Goal: Task Accomplishment & Management: Use online tool/utility

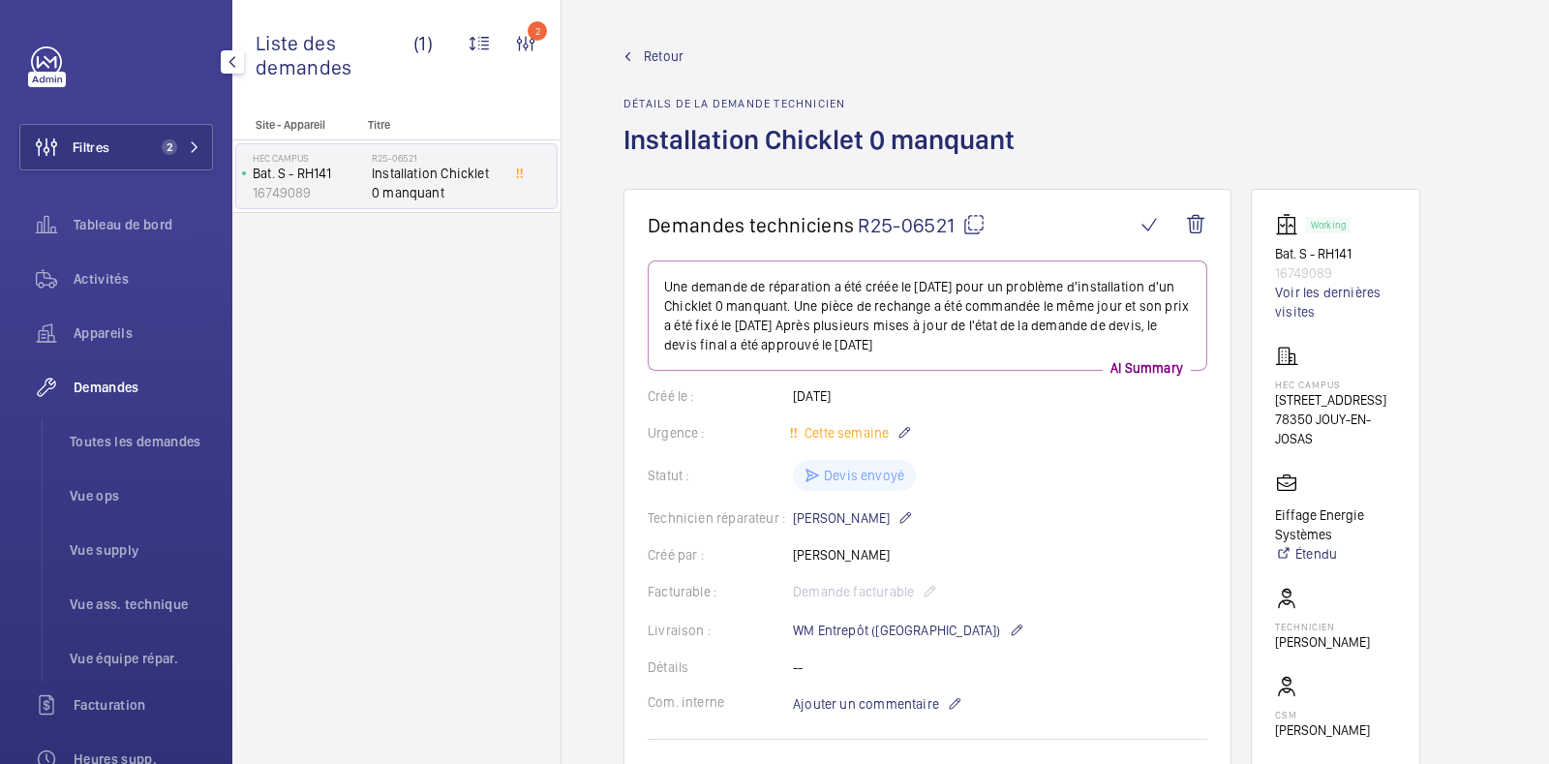
scroll to position [605, 0]
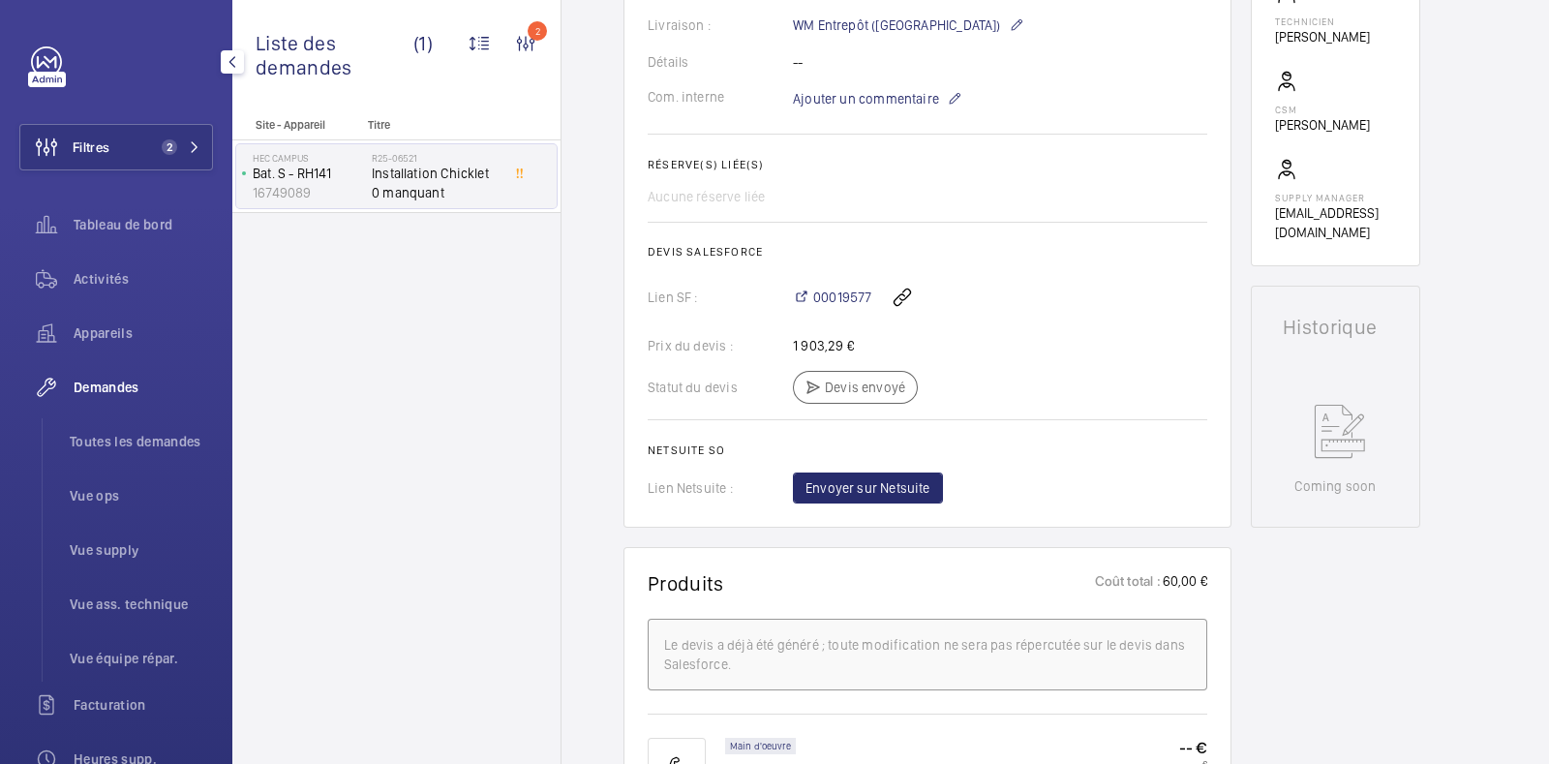
click at [53, 66] on link at bounding box center [46, 61] width 31 height 31
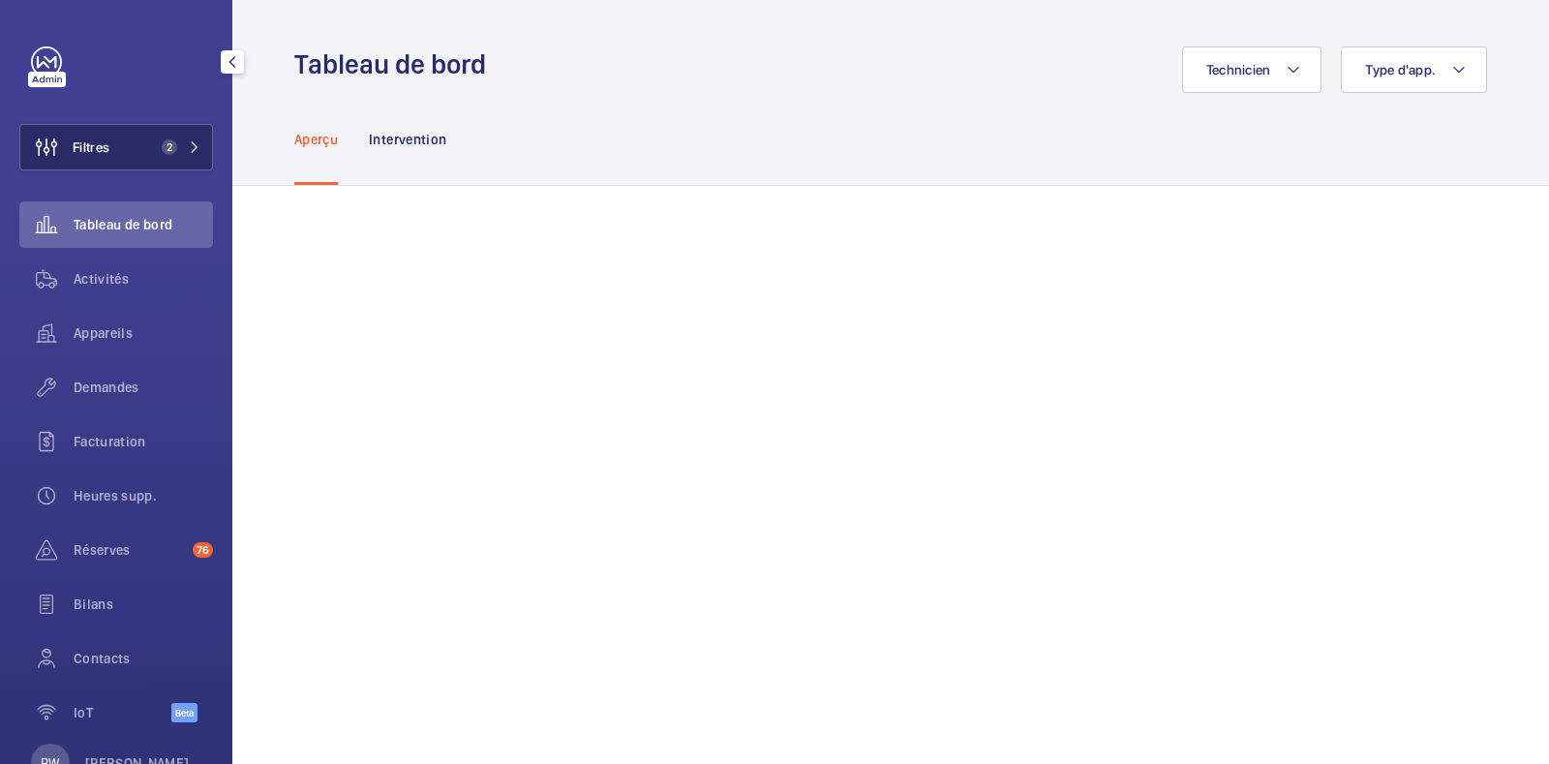
click at [189, 147] on mat-icon at bounding box center [195, 147] width 12 height 12
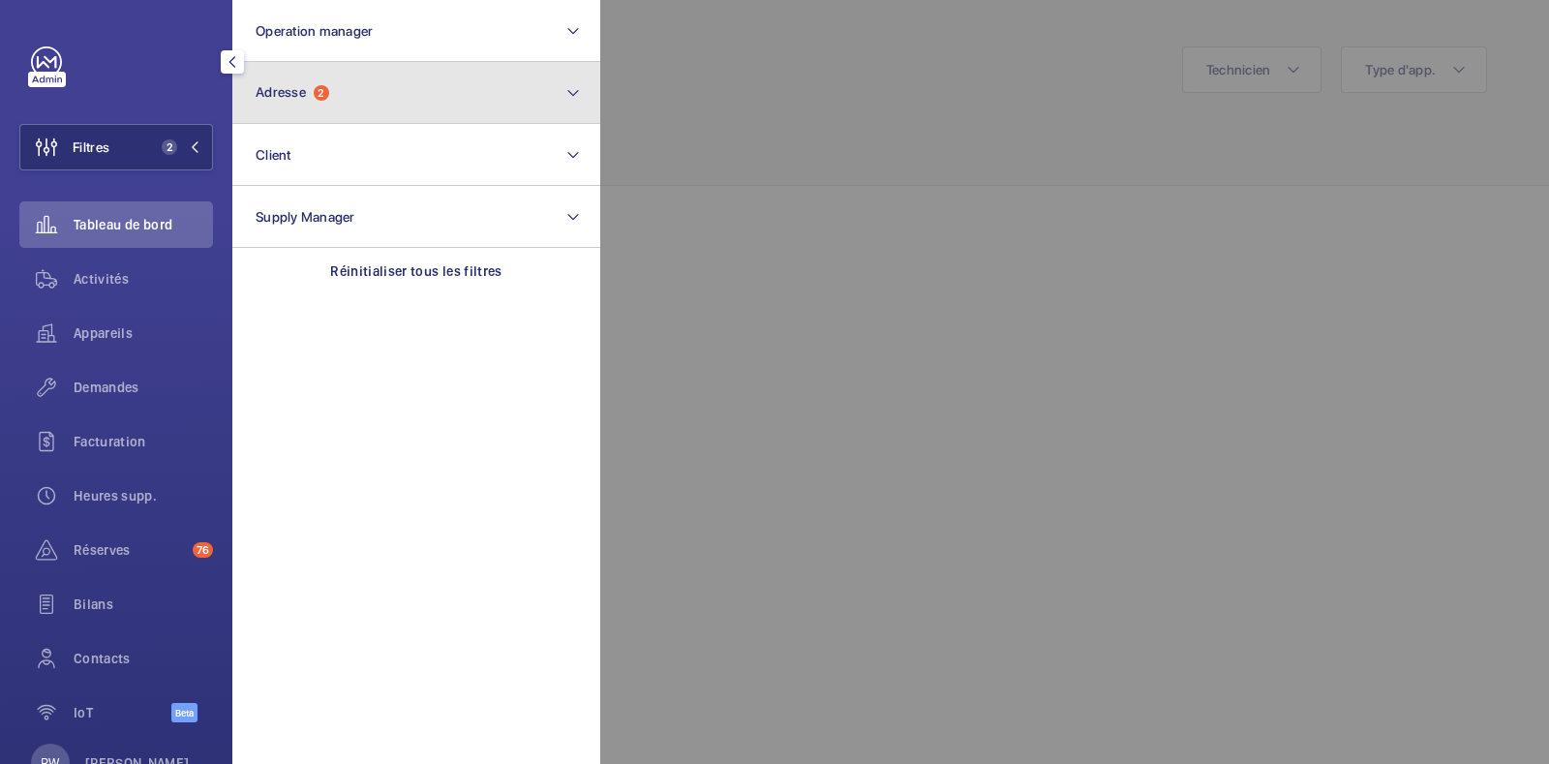
click at [300, 101] on button "Adresse 2" at bounding box center [416, 93] width 368 height 62
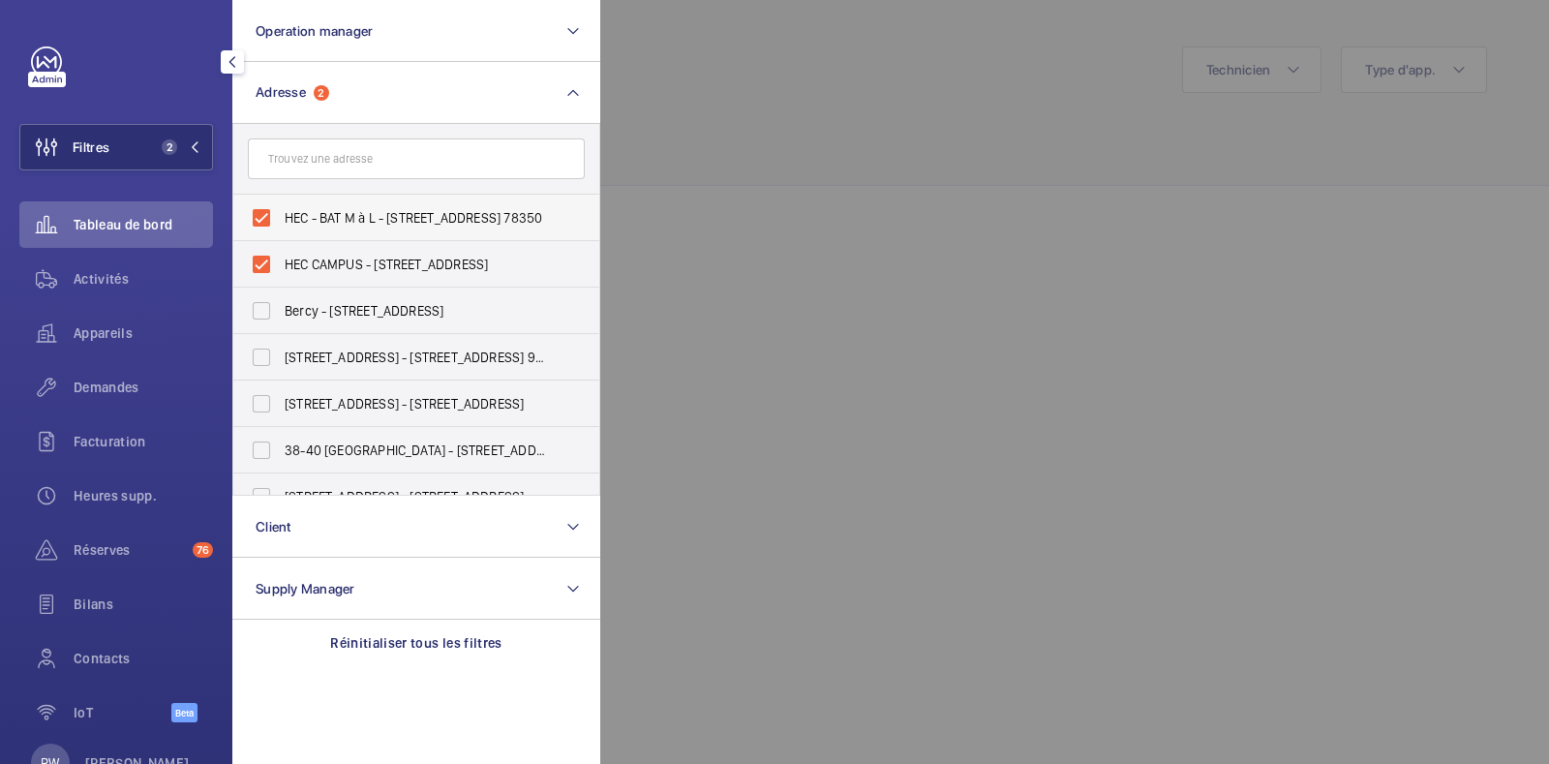
click at [259, 215] on label "HEC - BAT M à L - [STREET_ADDRESS] 78350" at bounding box center [401, 218] width 337 height 46
click at [259, 215] on input "HEC - BAT M à L - [STREET_ADDRESS] 78350" at bounding box center [261, 218] width 39 height 39
checkbox input "false"
click at [261, 268] on label "HEC CAMPUS - [STREET_ADDRESS]" at bounding box center [401, 264] width 337 height 46
click at [261, 268] on input "HEC CAMPUS - [STREET_ADDRESS]" at bounding box center [261, 264] width 39 height 39
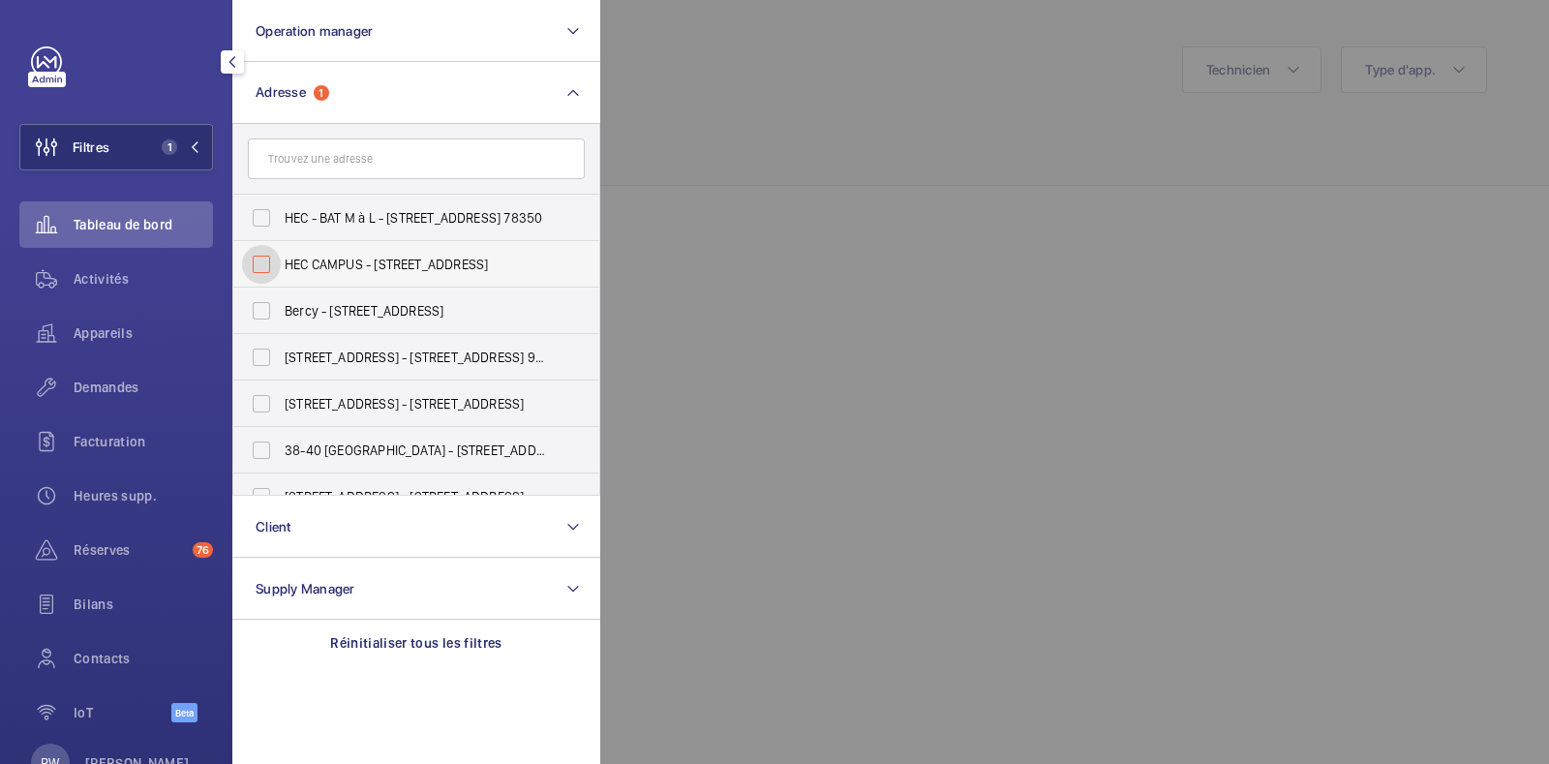
checkbox input "false"
click at [320, 169] on input "text" at bounding box center [416, 158] width 337 height 41
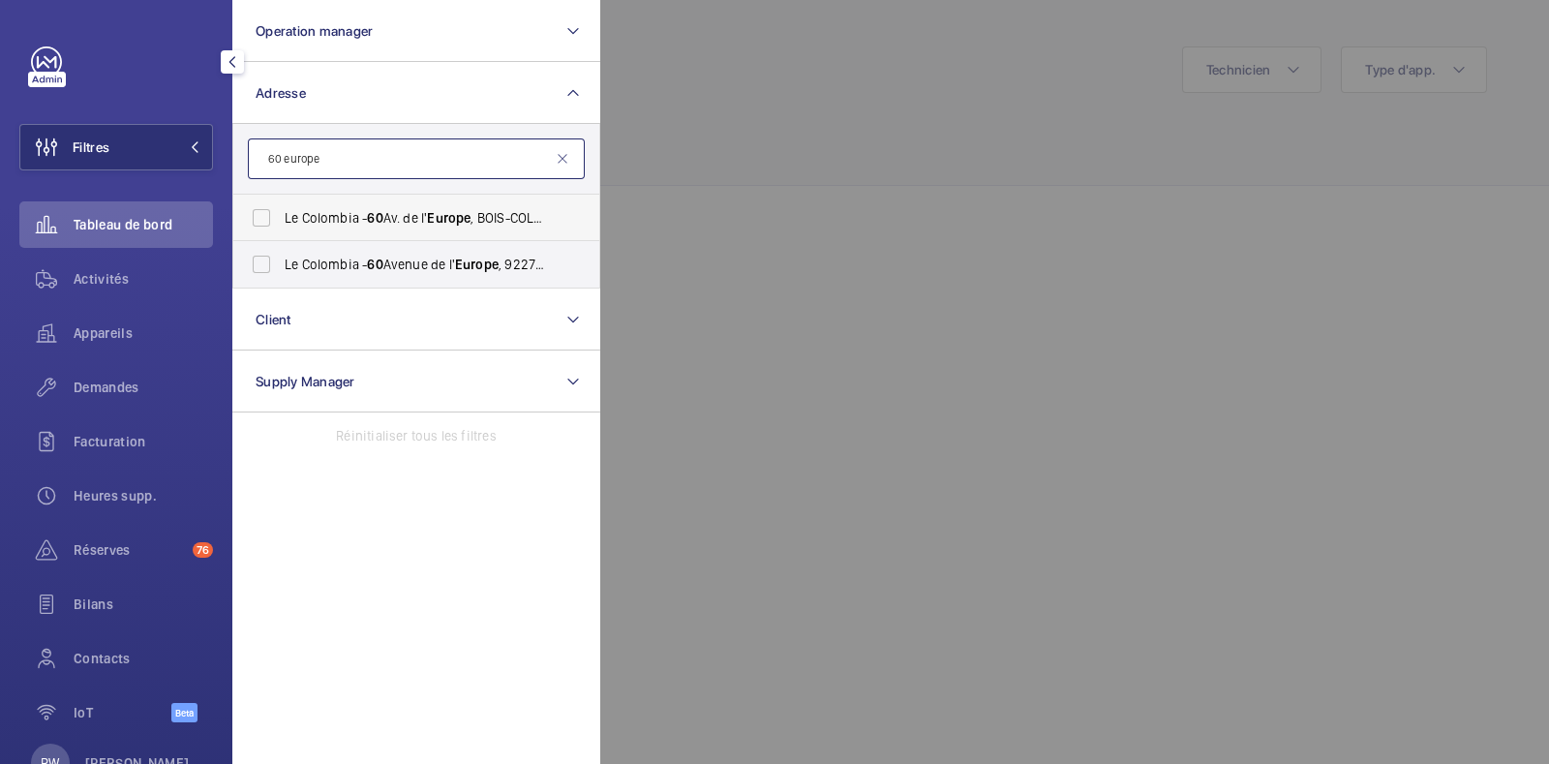
type input "60 europe"
click at [258, 216] on label "Le Colombia - 60 Av. de l' [GEOGRAPHIC_DATA] , [GEOGRAPHIC_DATA] 92270" at bounding box center [401, 218] width 337 height 46
click at [258, 216] on input "Le Colombia - 60 Av. de l' [GEOGRAPHIC_DATA] , [GEOGRAPHIC_DATA] 92270" at bounding box center [261, 218] width 39 height 39
checkbox input "true"
click at [265, 269] on label "Le Colombia - [STREET_ADDRESS]" at bounding box center [401, 264] width 337 height 46
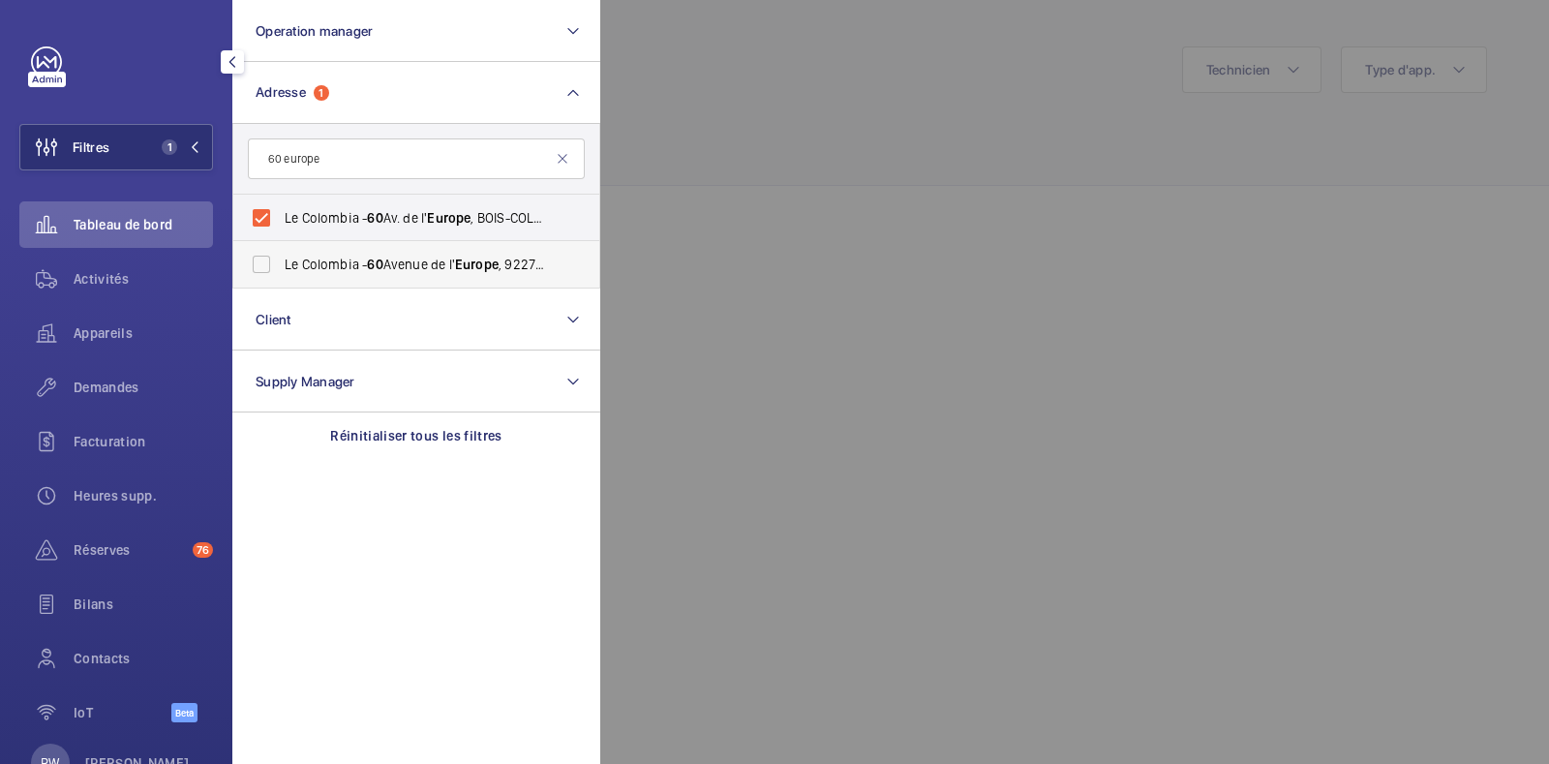
click at [265, 269] on input "Le Colombia - [STREET_ADDRESS]" at bounding box center [261, 264] width 39 height 39
checkbox input "true"
click at [997, 135] on div at bounding box center [1374, 382] width 1549 height 764
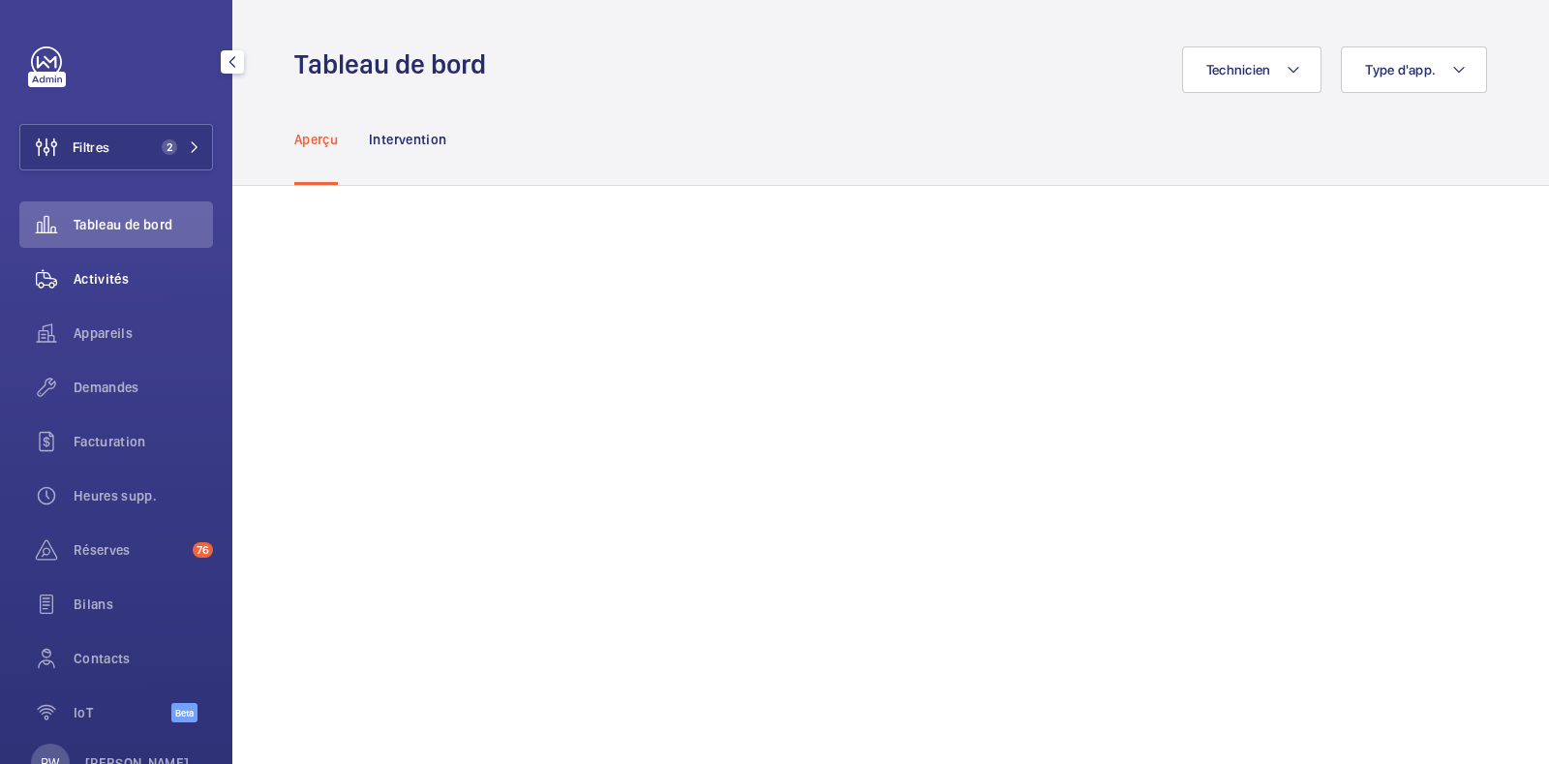
click at [131, 269] on span "Activités" at bounding box center [143, 278] width 139 height 19
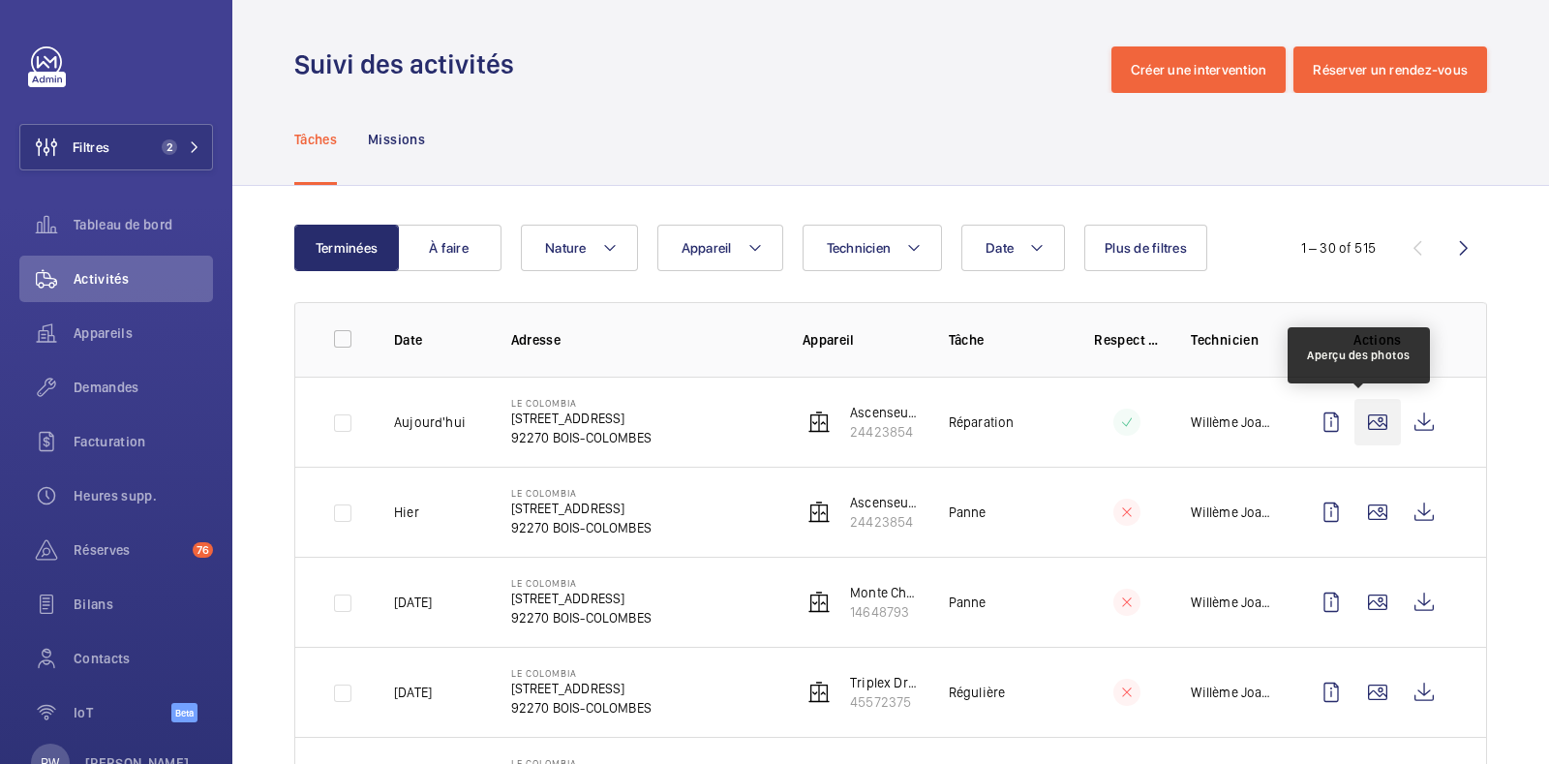
click at [1365, 426] on wm-front-icon-button at bounding box center [1378, 422] width 46 height 46
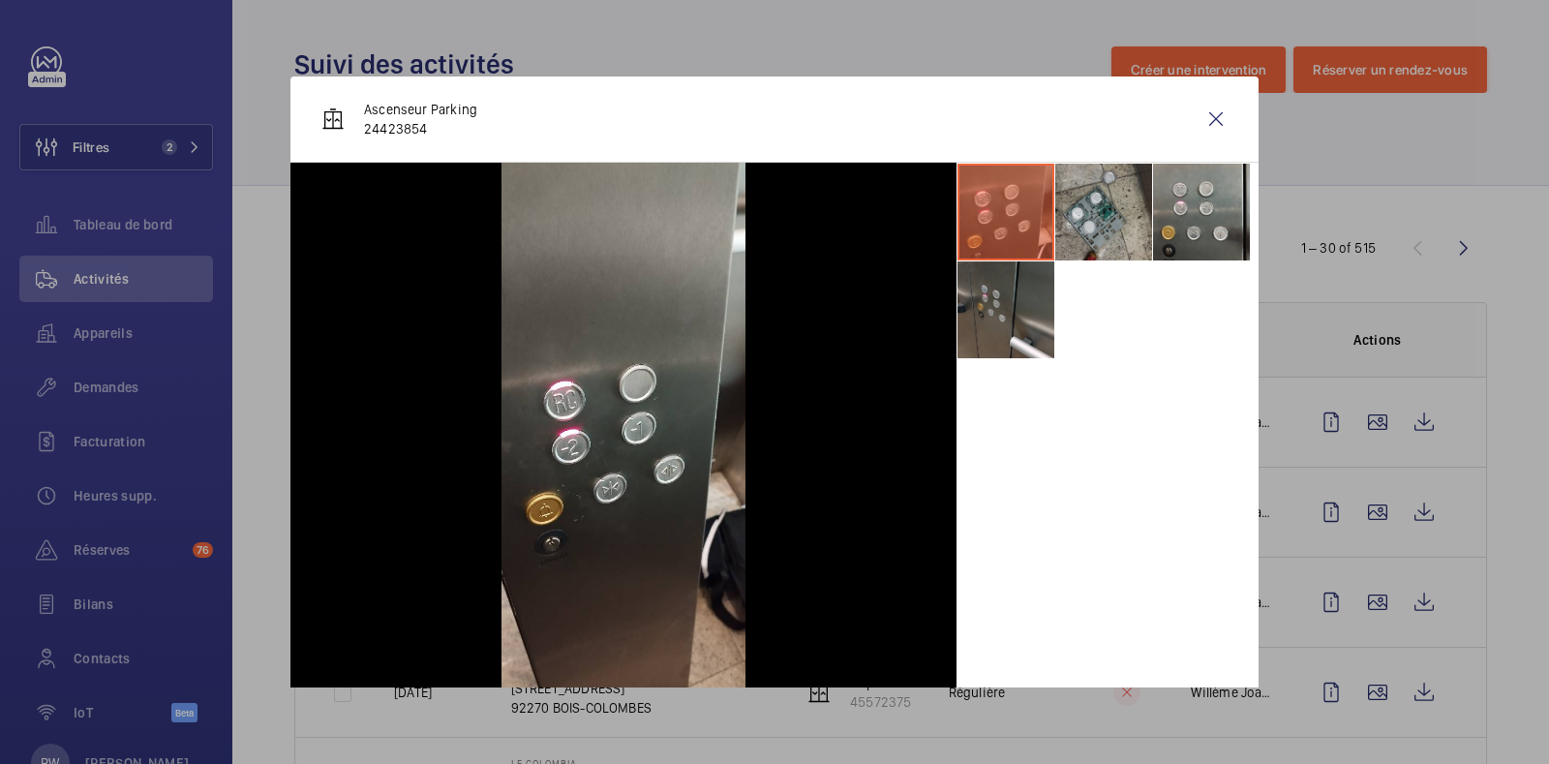
click at [1073, 209] on li at bounding box center [1104, 212] width 97 height 97
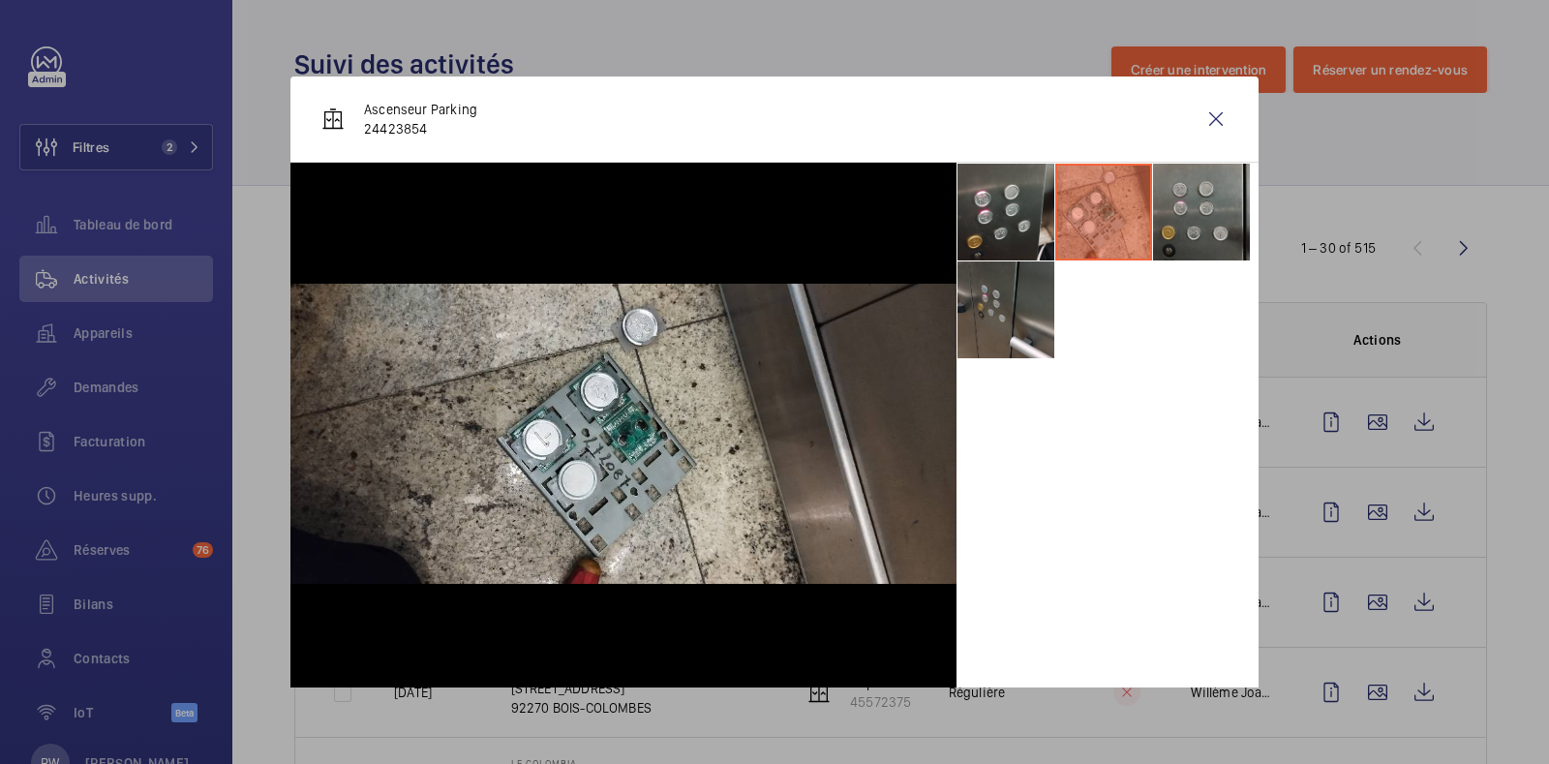
click at [1213, 213] on li at bounding box center [1201, 212] width 97 height 97
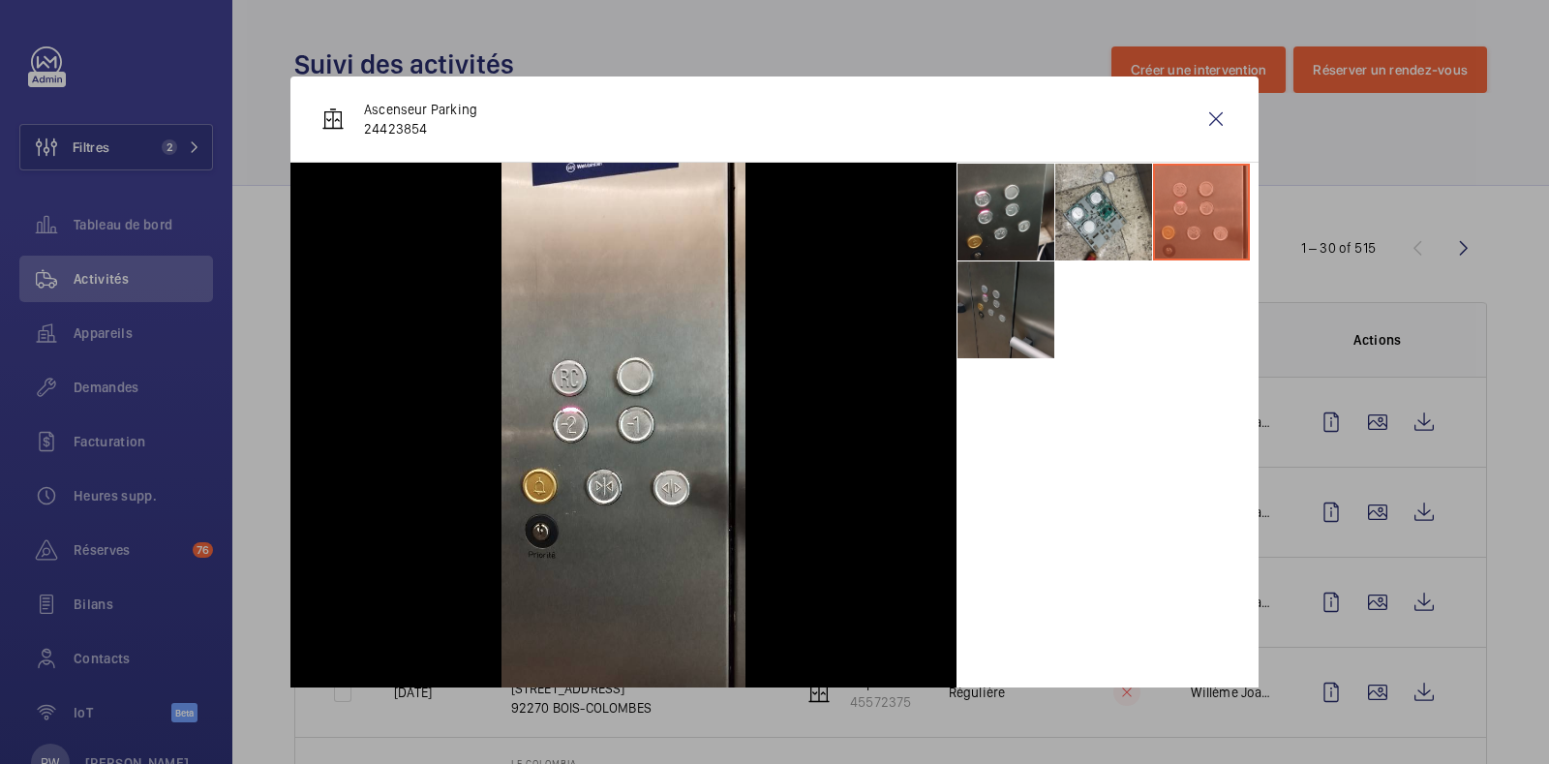
click at [1025, 323] on li at bounding box center [1006, 309] width 97 height 97
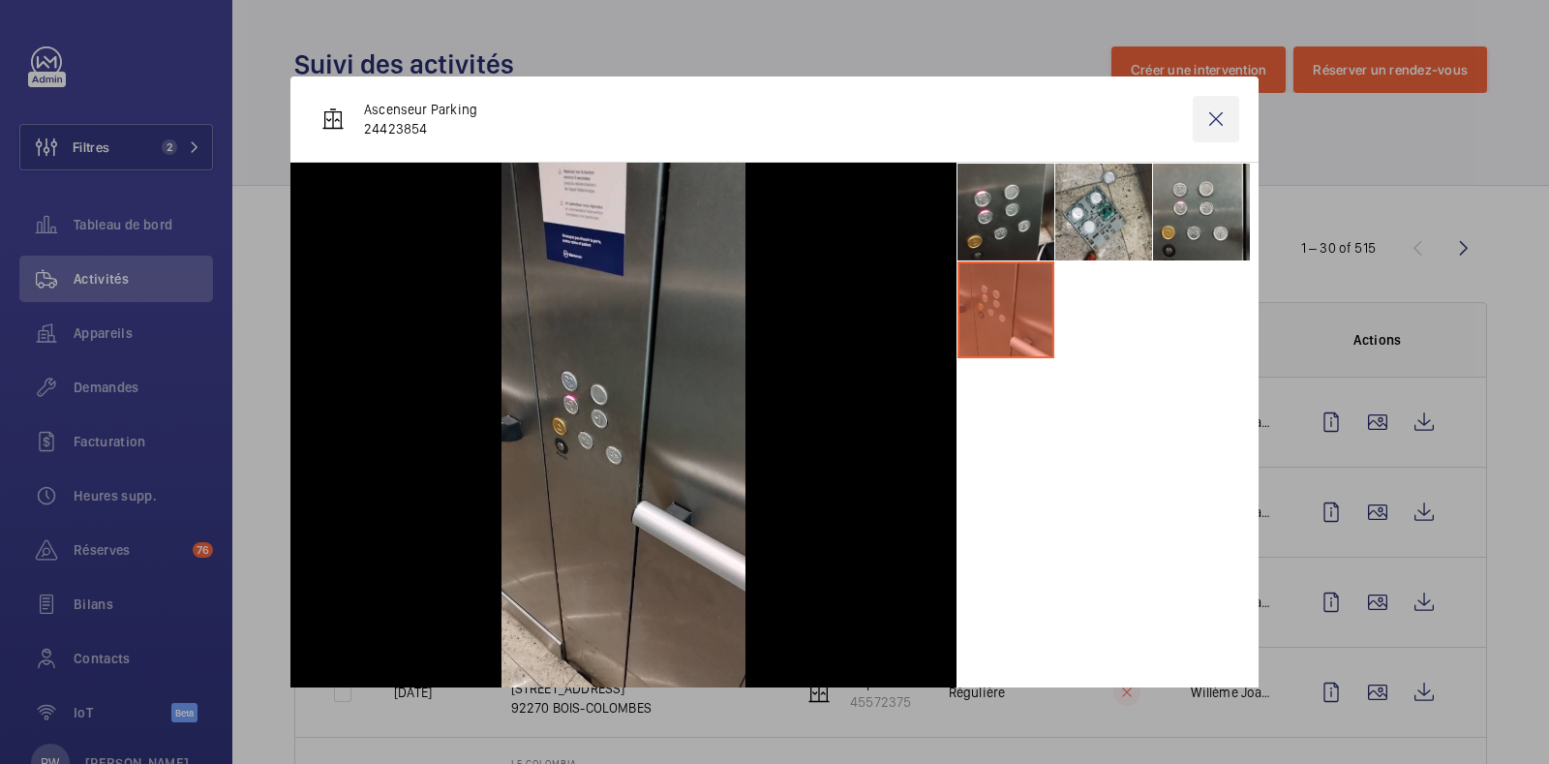
click at [1193, 117] on wm-front-icon-button at bounding box center [1216, 119] width 46 height 46
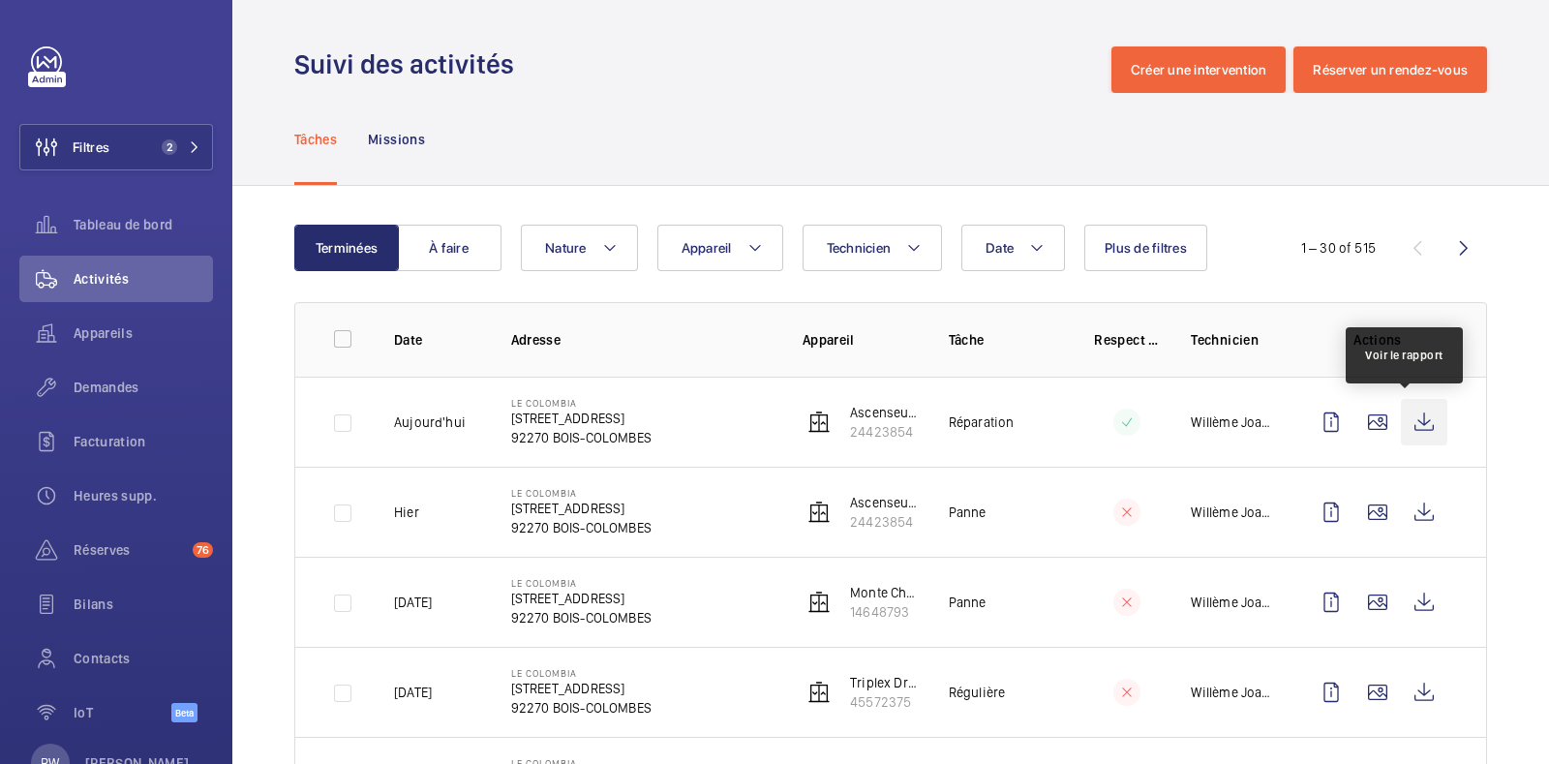
click at [1406, 433] on wm-front-icon-button at bounding box center [1424, 422] width 46 height 46
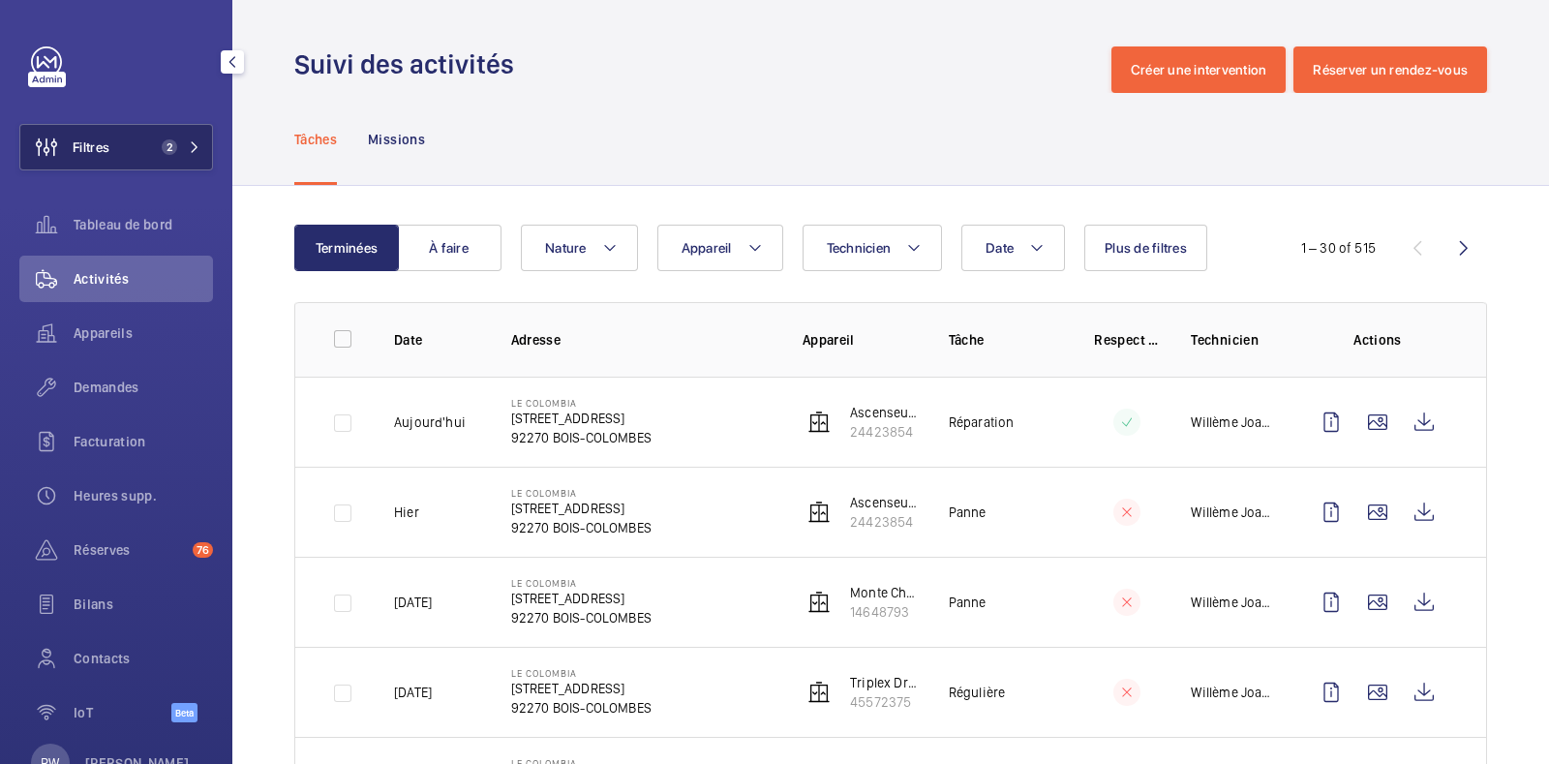
click at [182, 141] on span "2" at bounding box center [177, 146] width 46 height 15
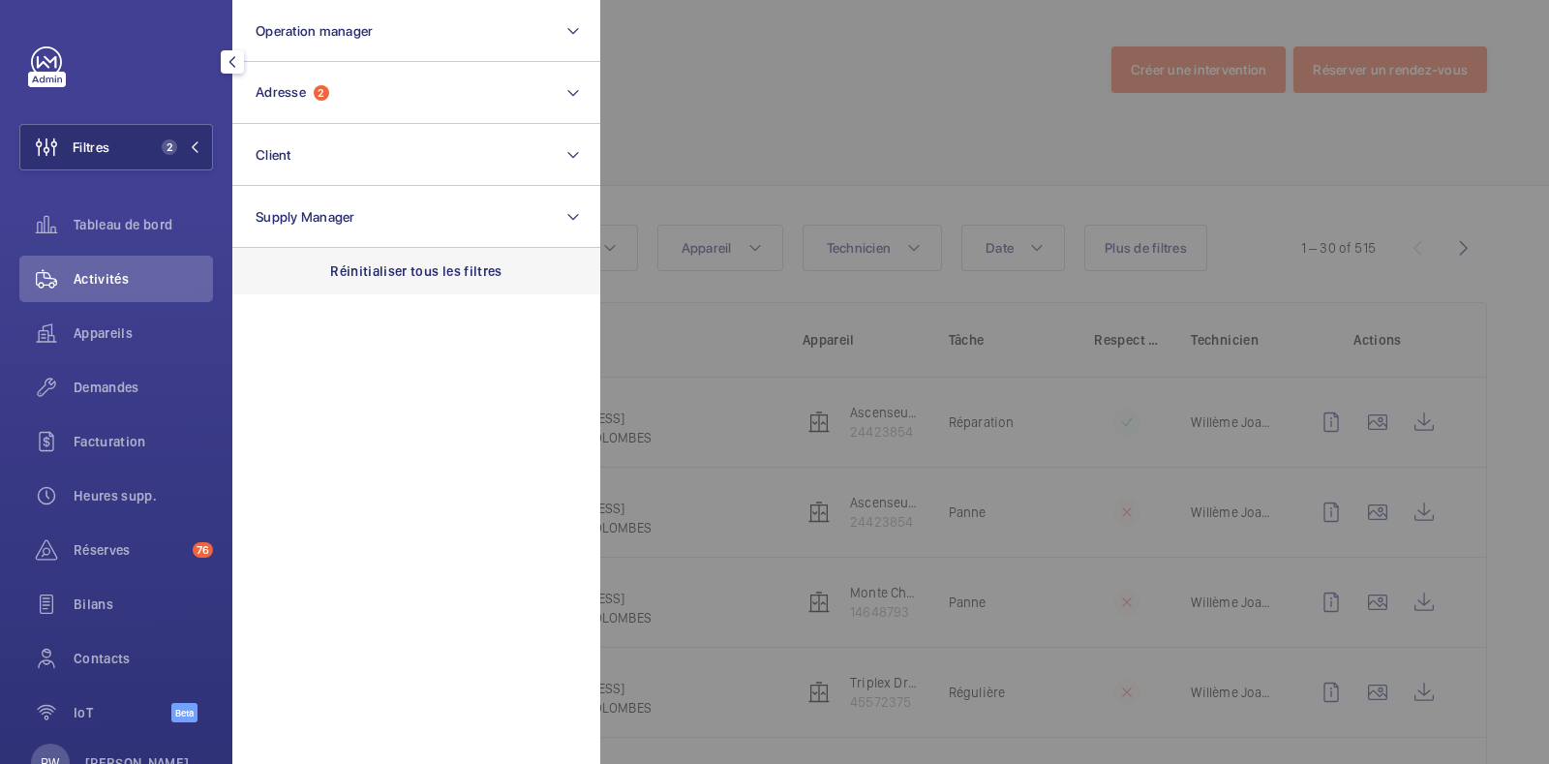
click at [385, 274] on p "Réinitialiser tous les filtres" at bounding box center [416, 270] width 172 height 19
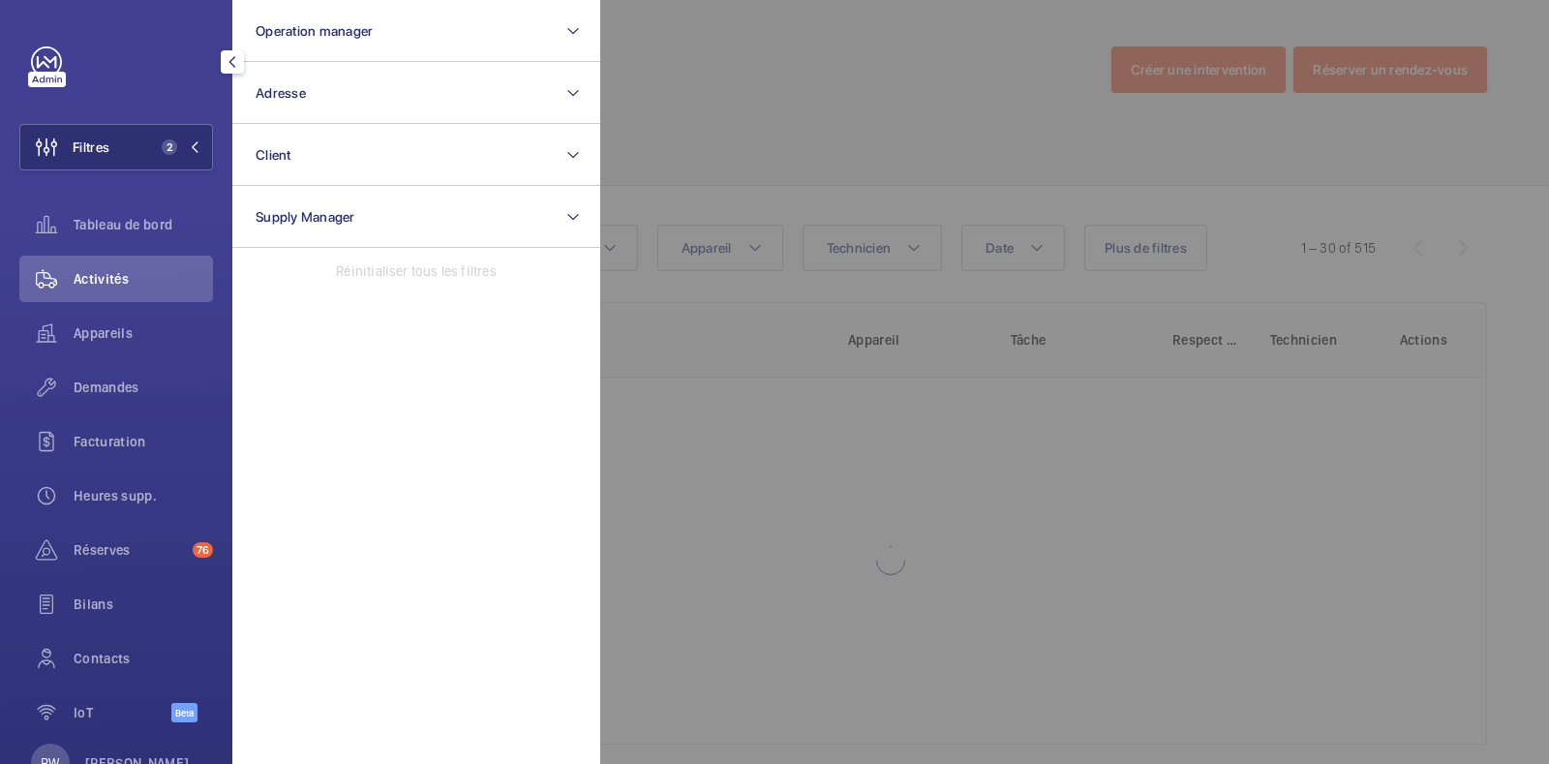
click at [809, 147] on div at bounding box center [1374, 382] width 1549 height 764
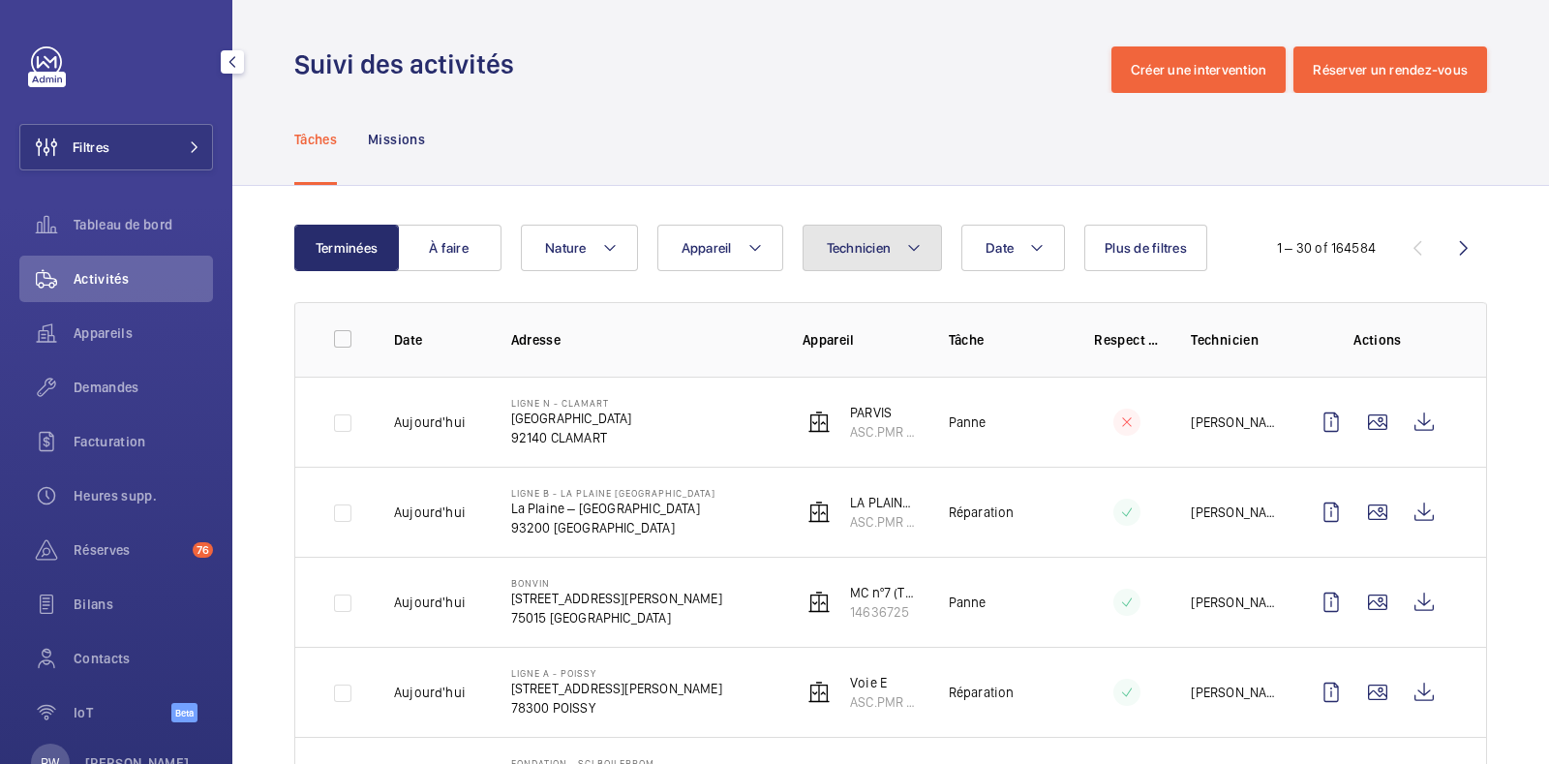
click at [884, 250] on span "Technicien" at bounding box center [859, 247] width 65 height 15
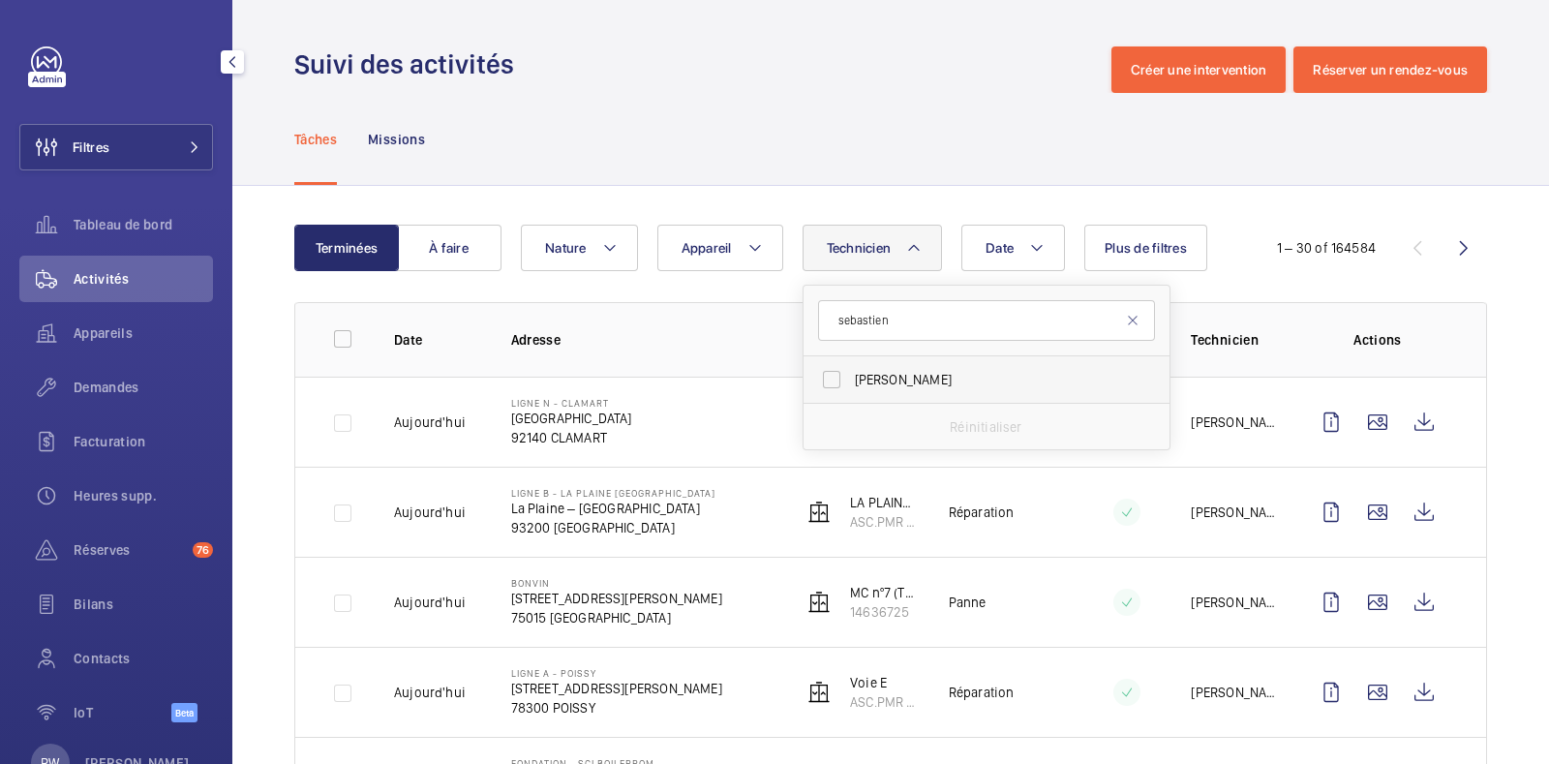
type input "sebastien"
click at [831, 372] on label "[PERSON_NAME]" at bounding box center [972, 379] width 337 height 46
click at [831, 372] on input "[PERSON_NAME]" at bounding box center [831, 379] width 39 height 39
checkbox input "true"
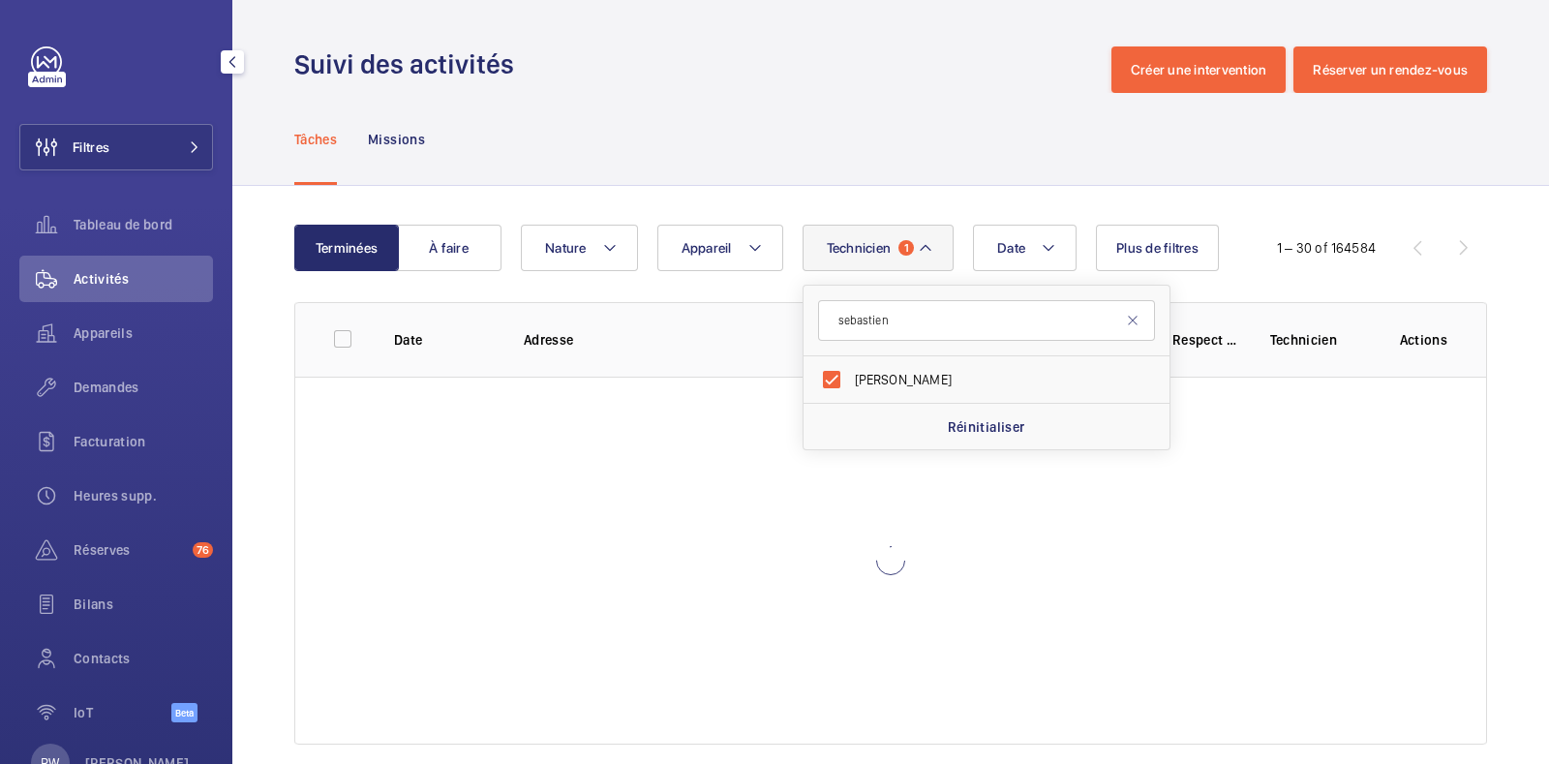
click at [808, 149] on div "Tâches Missions" at bounding box center [890, 139] width 1193 height 92
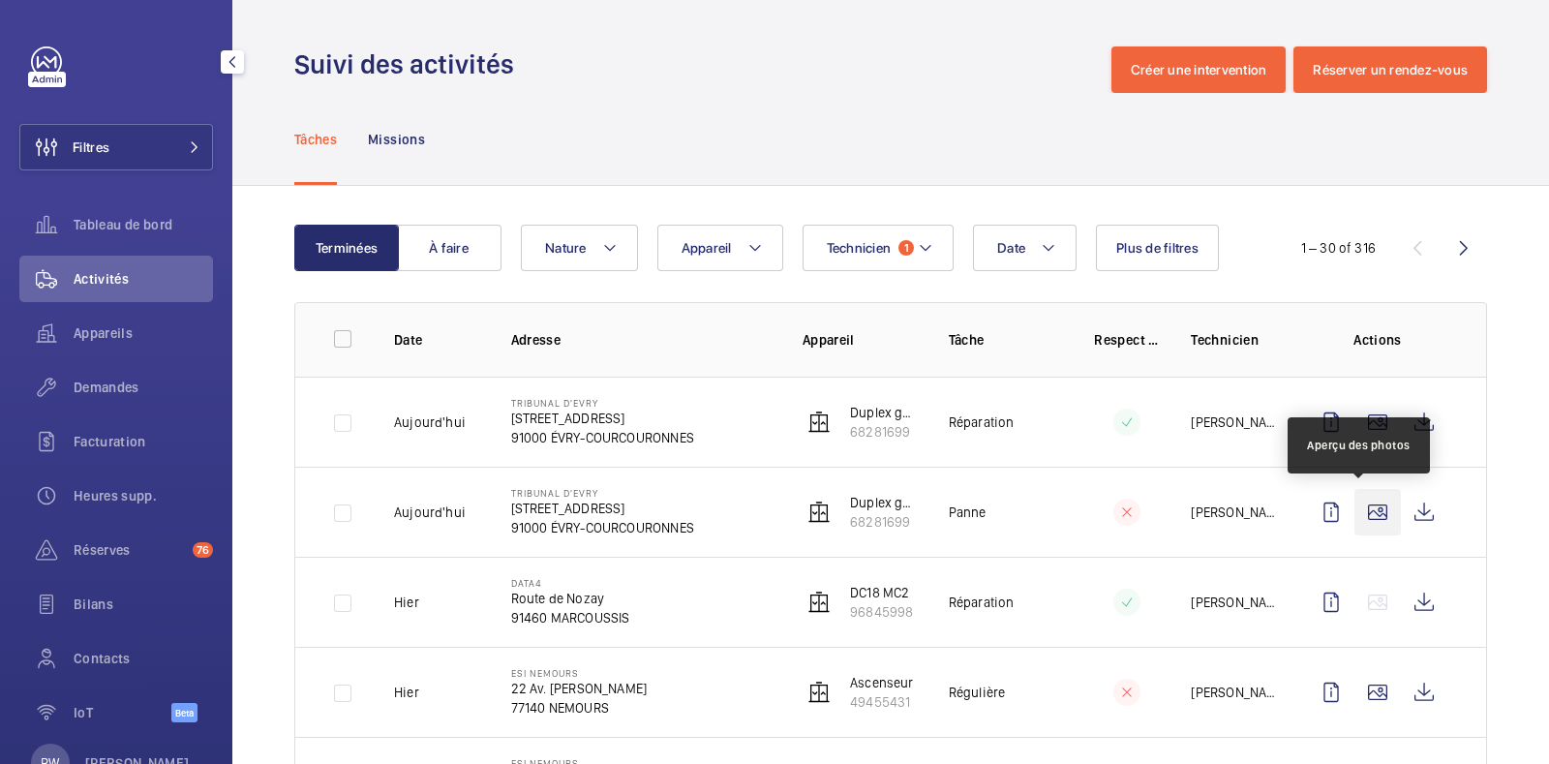
click at [1376, 512] on wm-front-icon-button at bounding box center [1378, 512] width 46 height 46
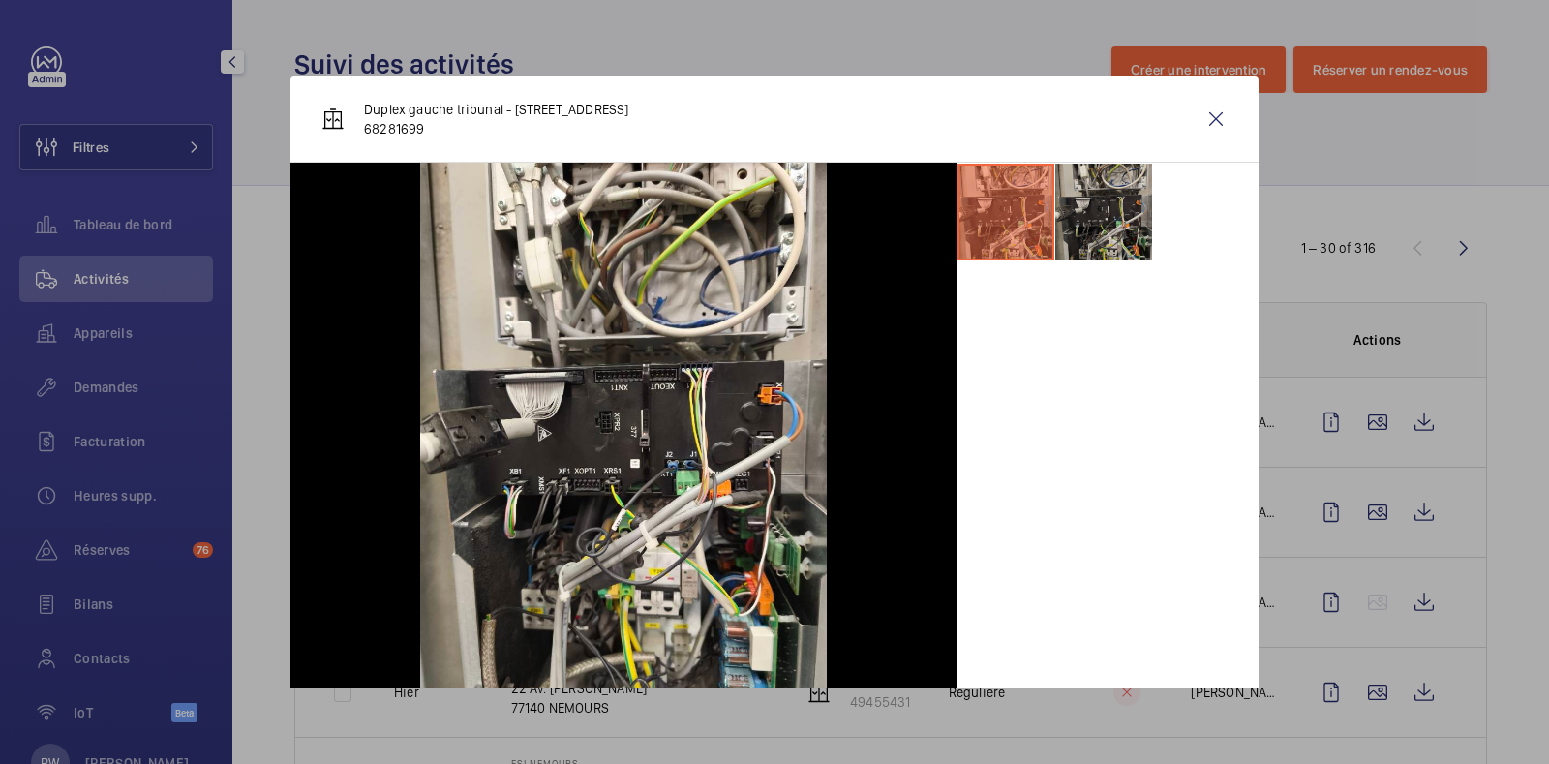
click at [1079, 208] on li at bounding box center [1104, 212] width 97 height 97
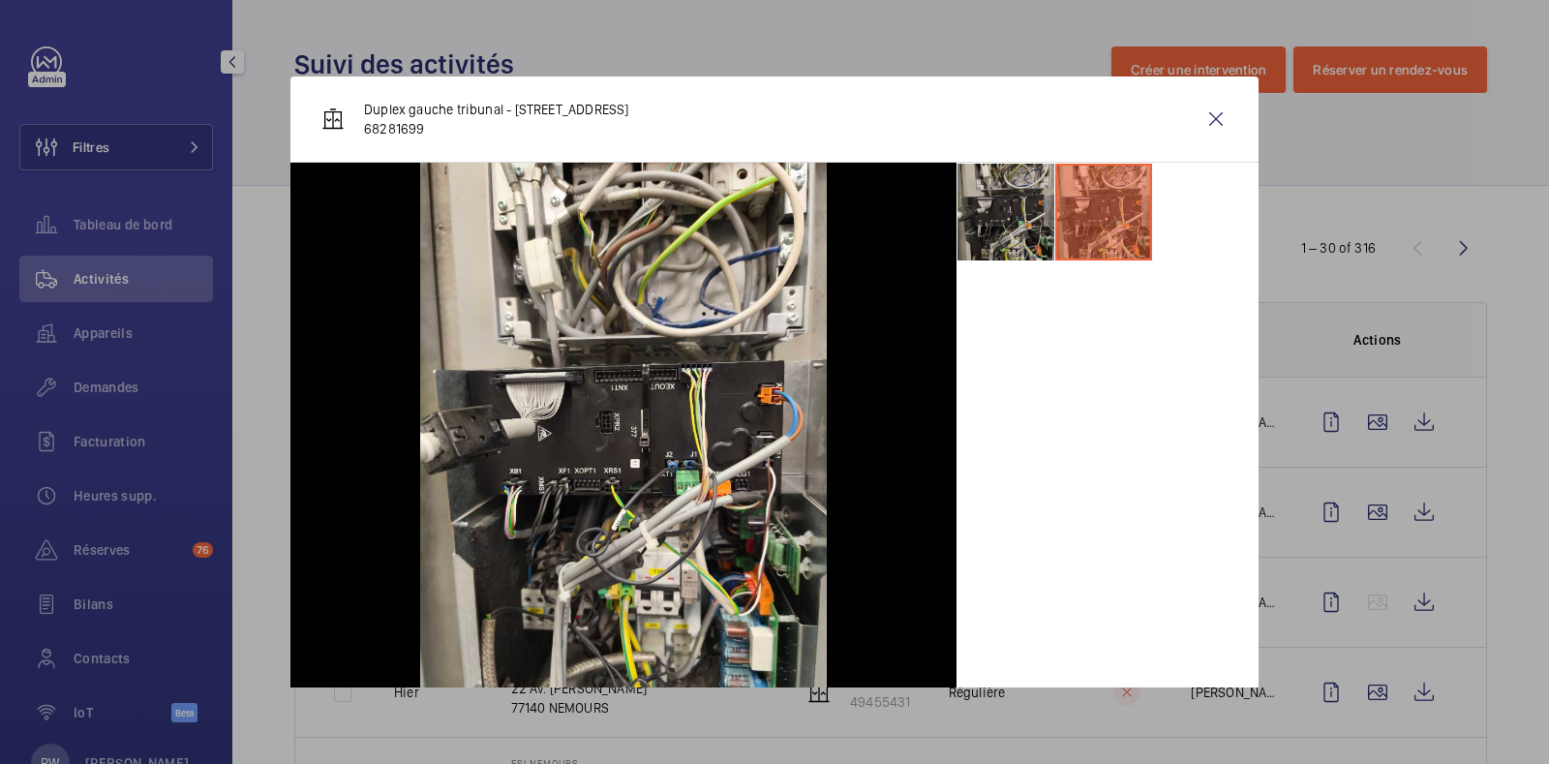
click at [978, 228] on li at bounding box center [1006, 212] width 97 height 97
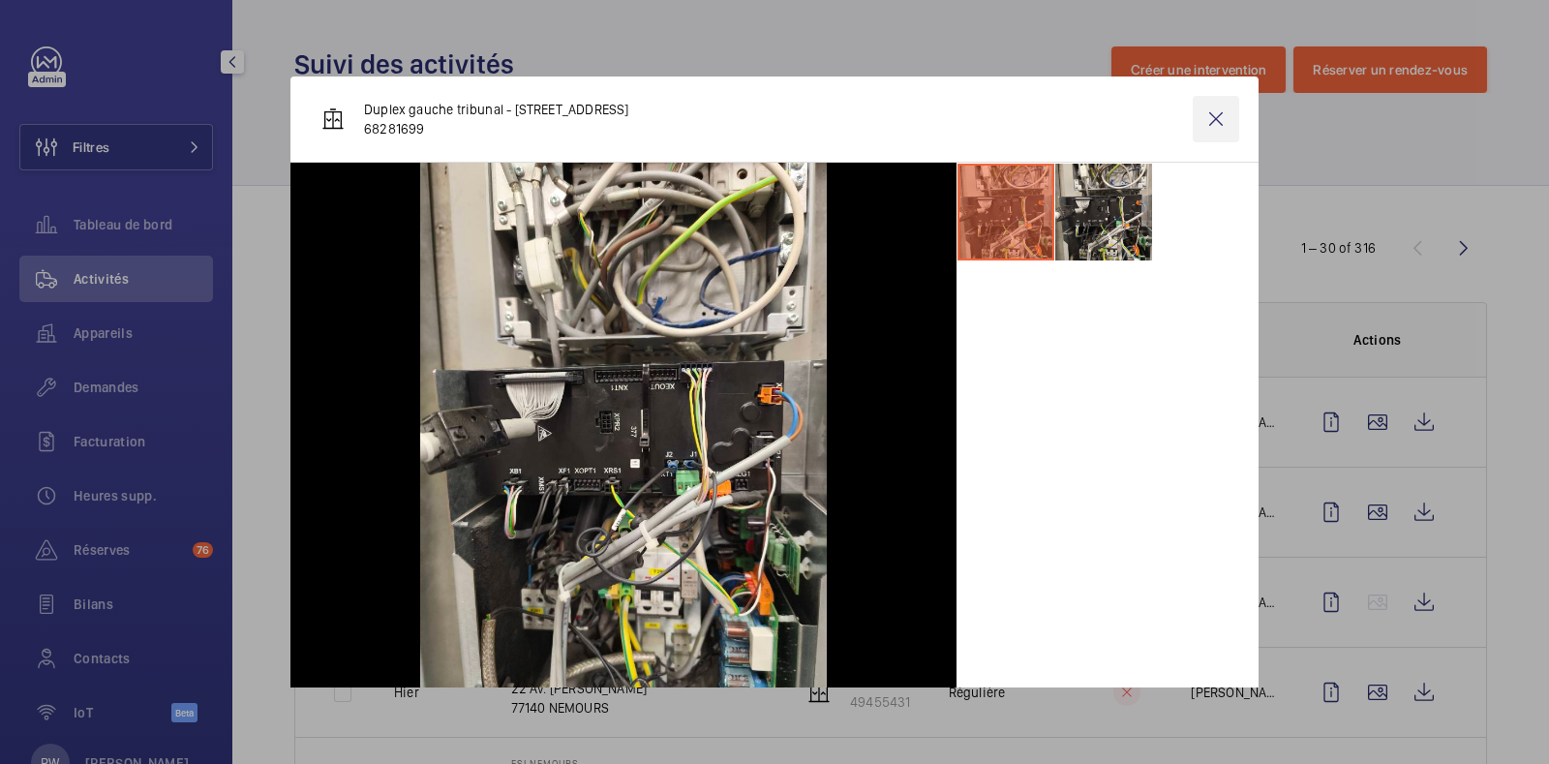
click at [1208, 119] on wm-front-icon-button at bounding box center [1216, 119] width 46 height 46
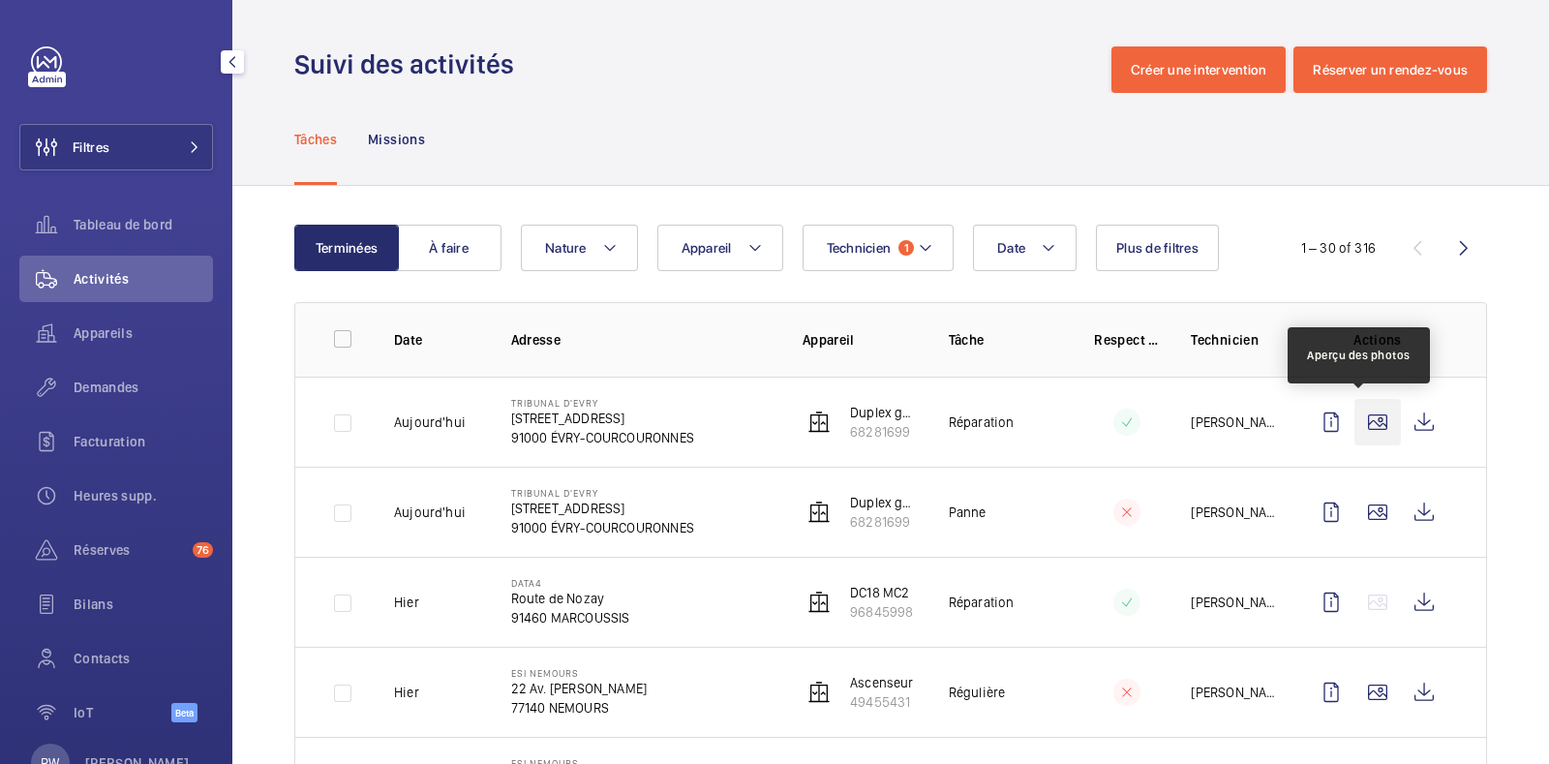
click at [1355, 418] on wm-front-icon-button at bounding box center [1378, 422] width 46 height 46
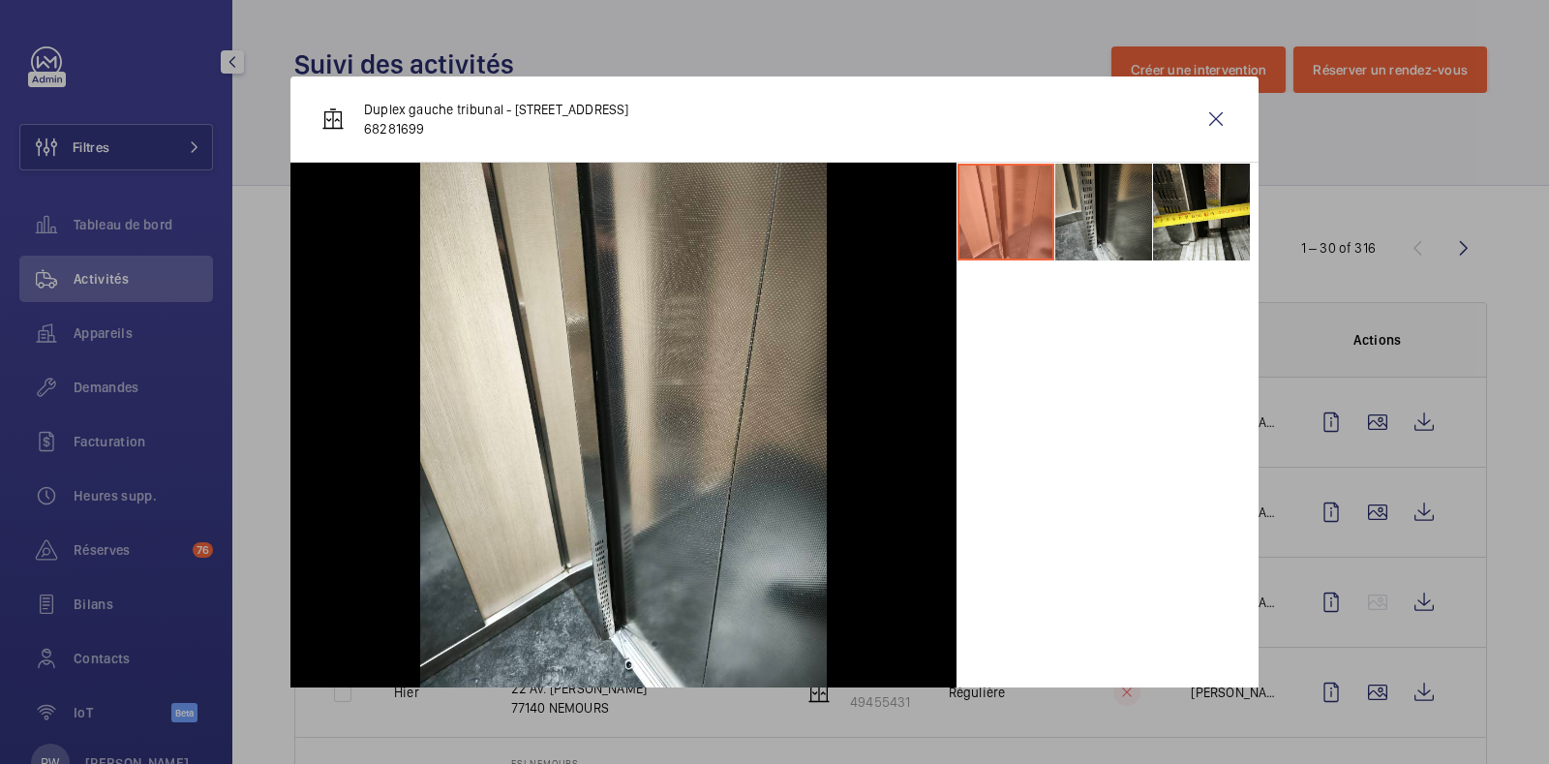
click at [1091, 230] on li at bounding box center [1104, 212] width 97 height 97
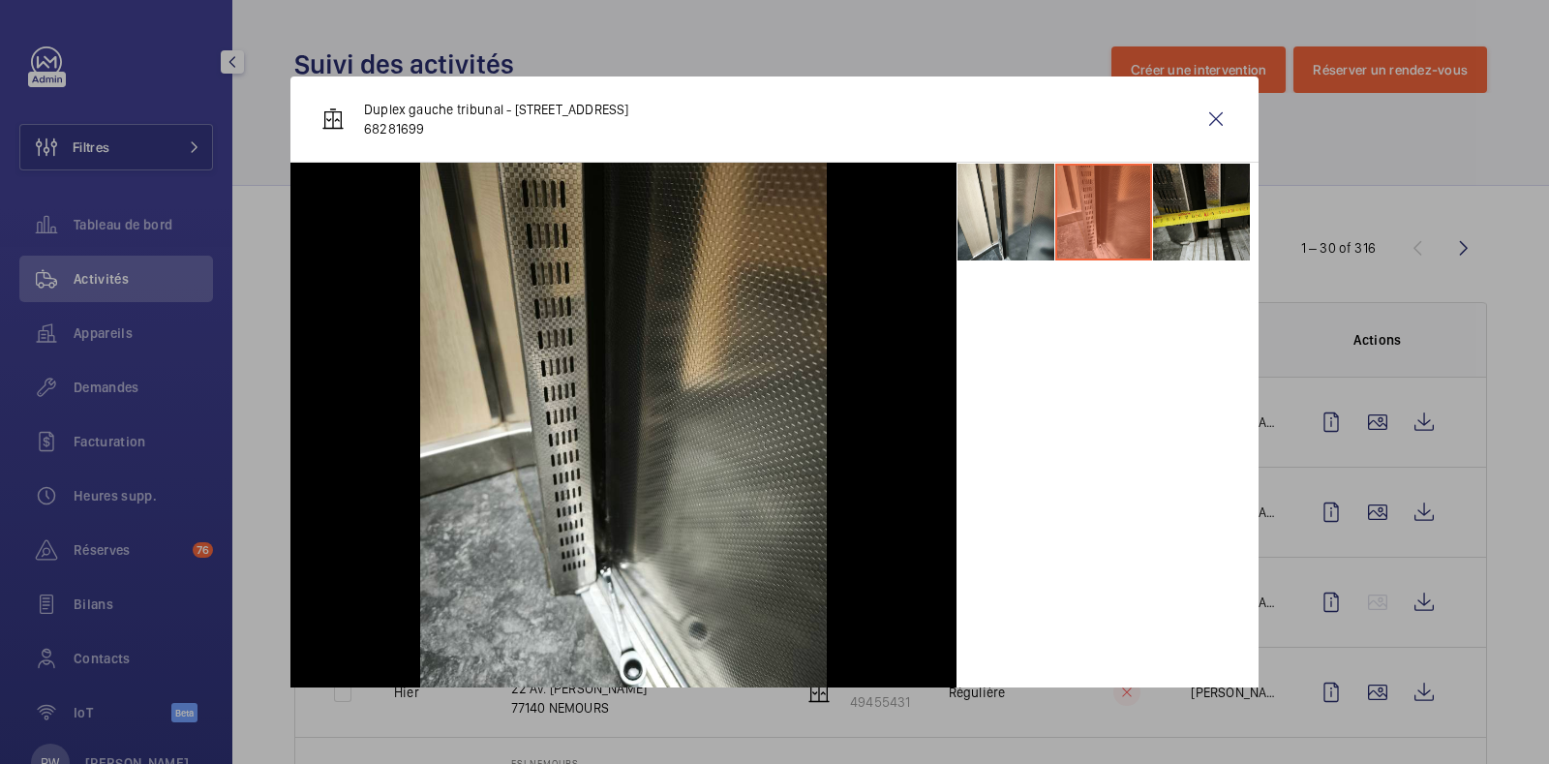
click at [1175, 227] on li at bounding box center [1201, 212] width 97 height 97
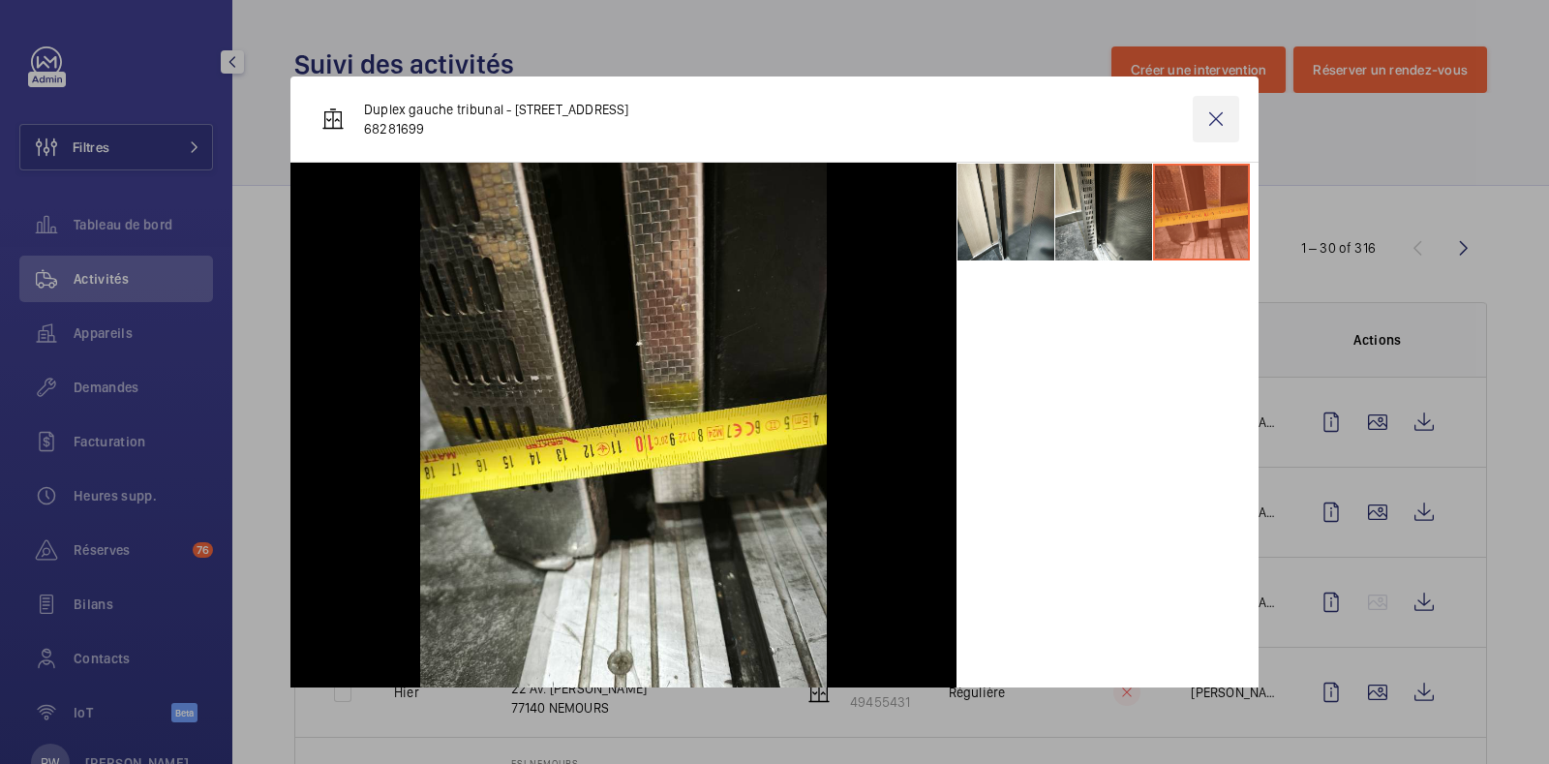
click at [1200, 115] on wm-front-icon-button at bounding box center [1216, 119] width 46 height 46
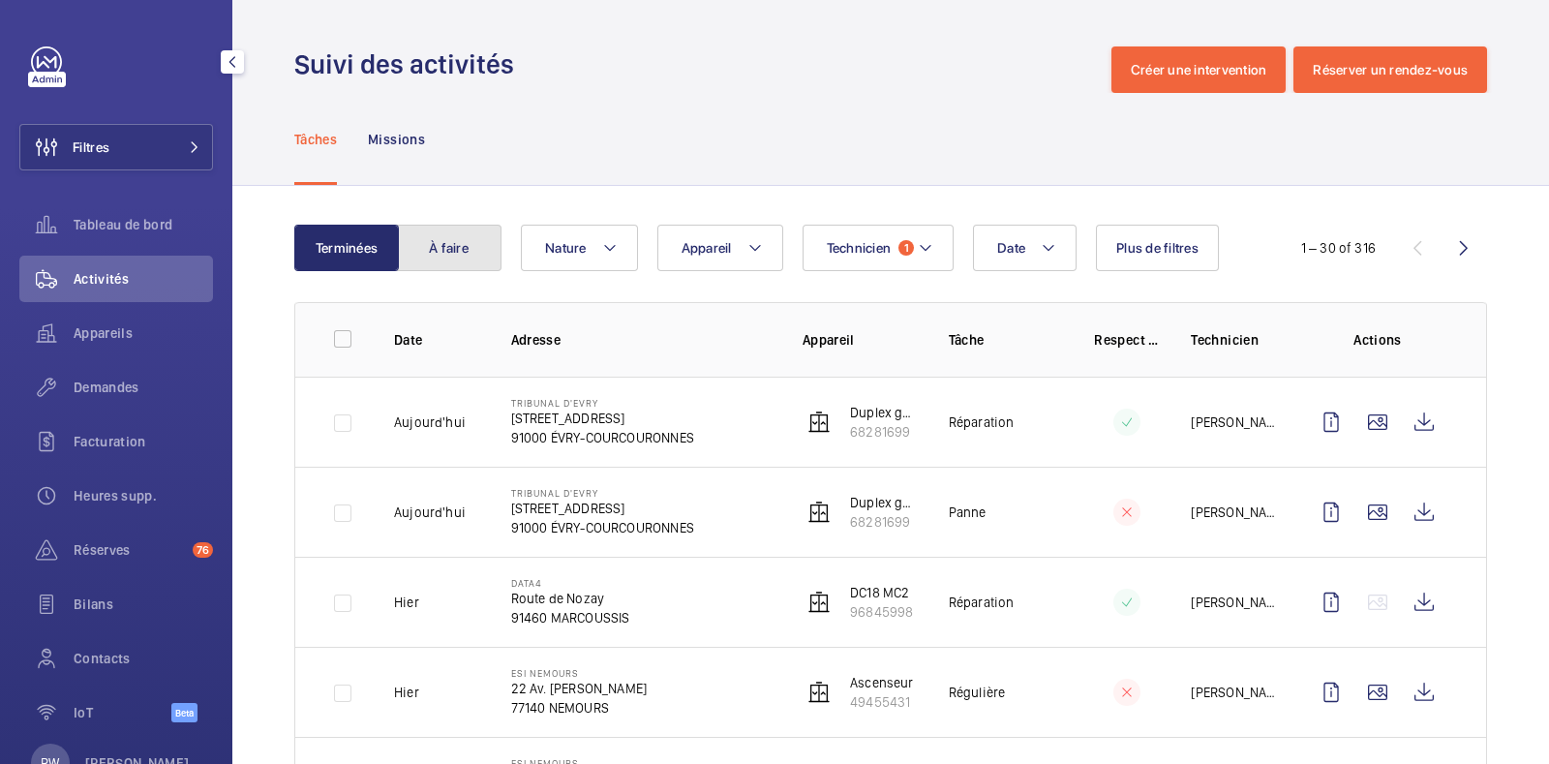
click at [426, 249] on button "À faire" at bounding box center [449, 248] width 105 height 46
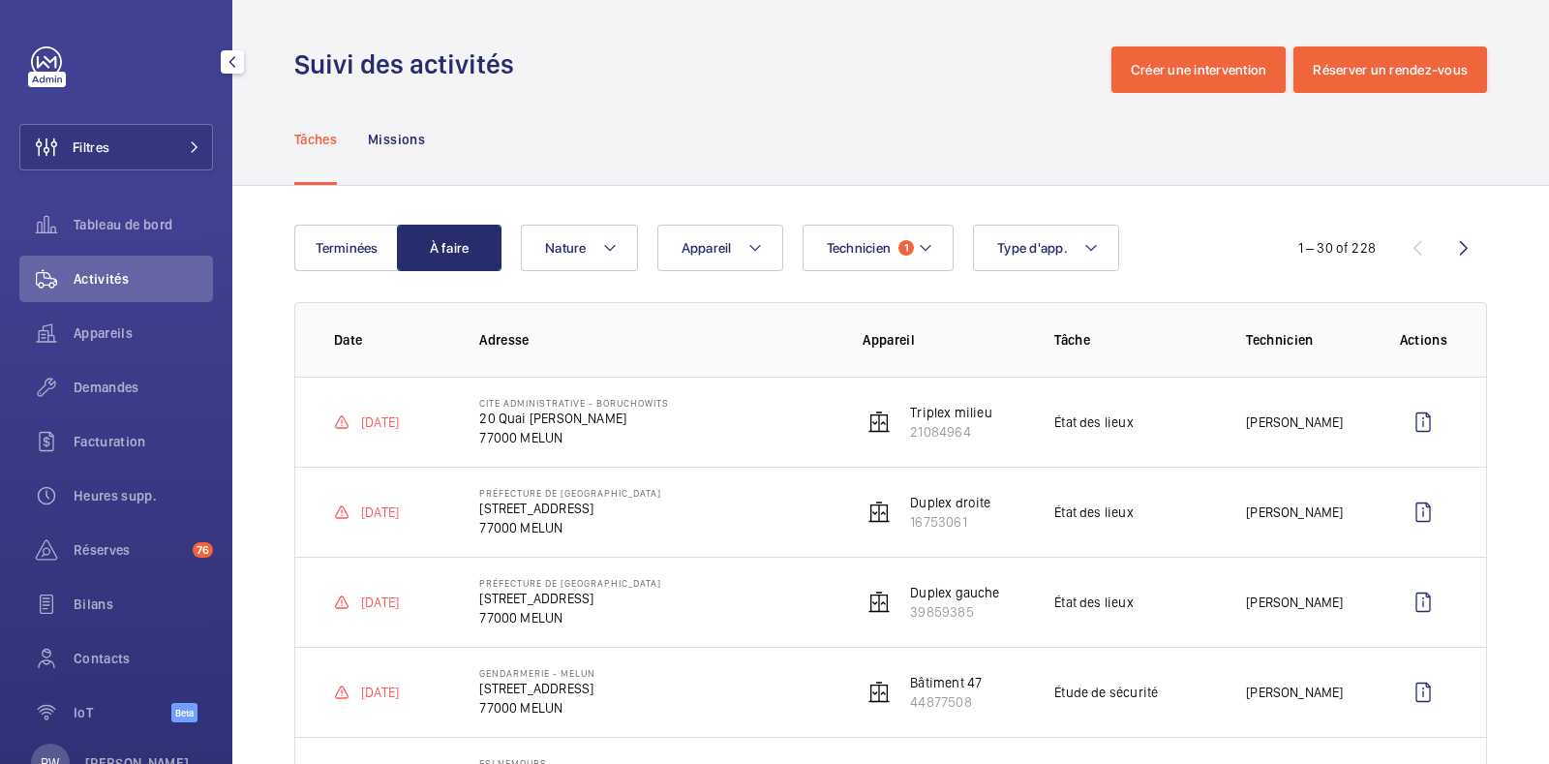
click at [53, 65] on link at bounding box center [46, 61] width 31 height 31
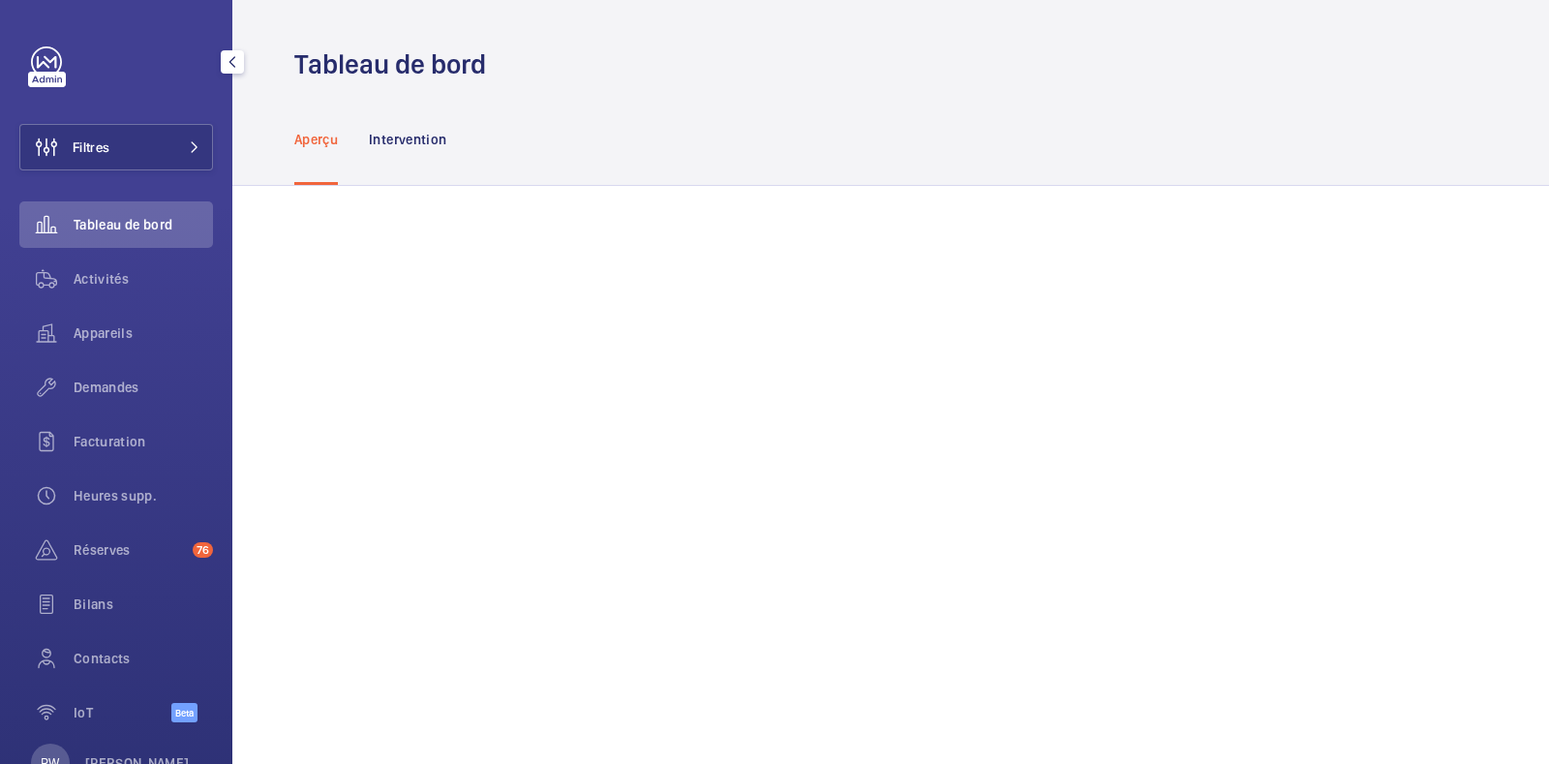
click at [46, 66] on link at bounding box center [46, 61] width 31 height 31
click at [44, 62] on link at bounding box center [46, 61] width 31 height 31
drag, startPoint x: 51, startPoint y: 62, endPoint x: 65, endPoint y: 62, distance: 13.6
click at [50, 62] on link at bounding box center [46, 61] width 31 height 31
